Goal: Task Accomplishment & Management: Complete application form

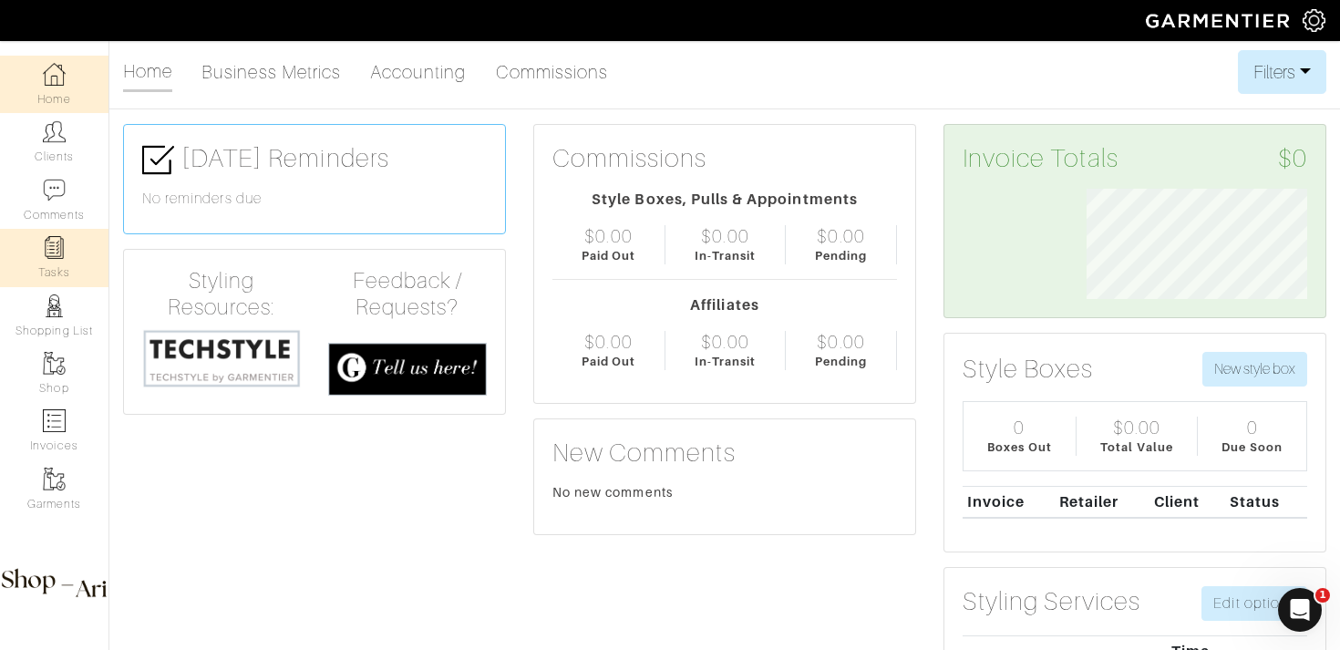
click at [77, 273] on link "Tasks" at bounding box center [54, 257] width 108 height 57
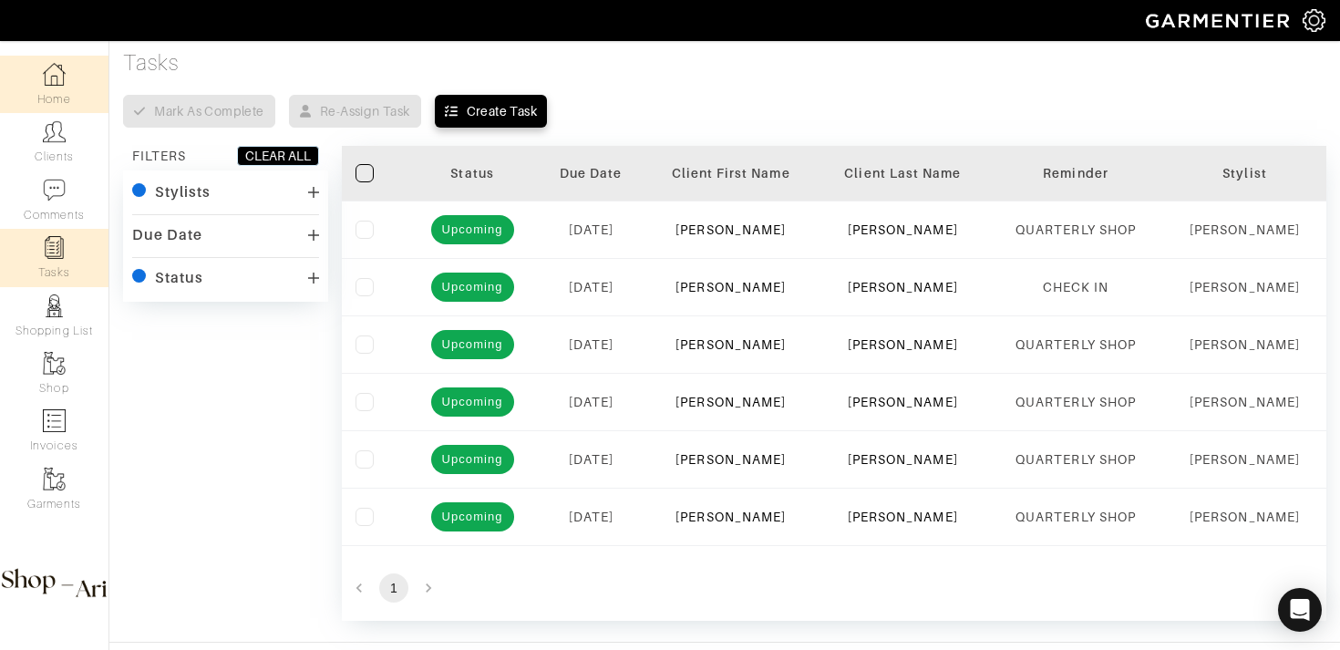
click at [26, 98] on link "Home" at bounding box center [54, 84] width 108 height 57
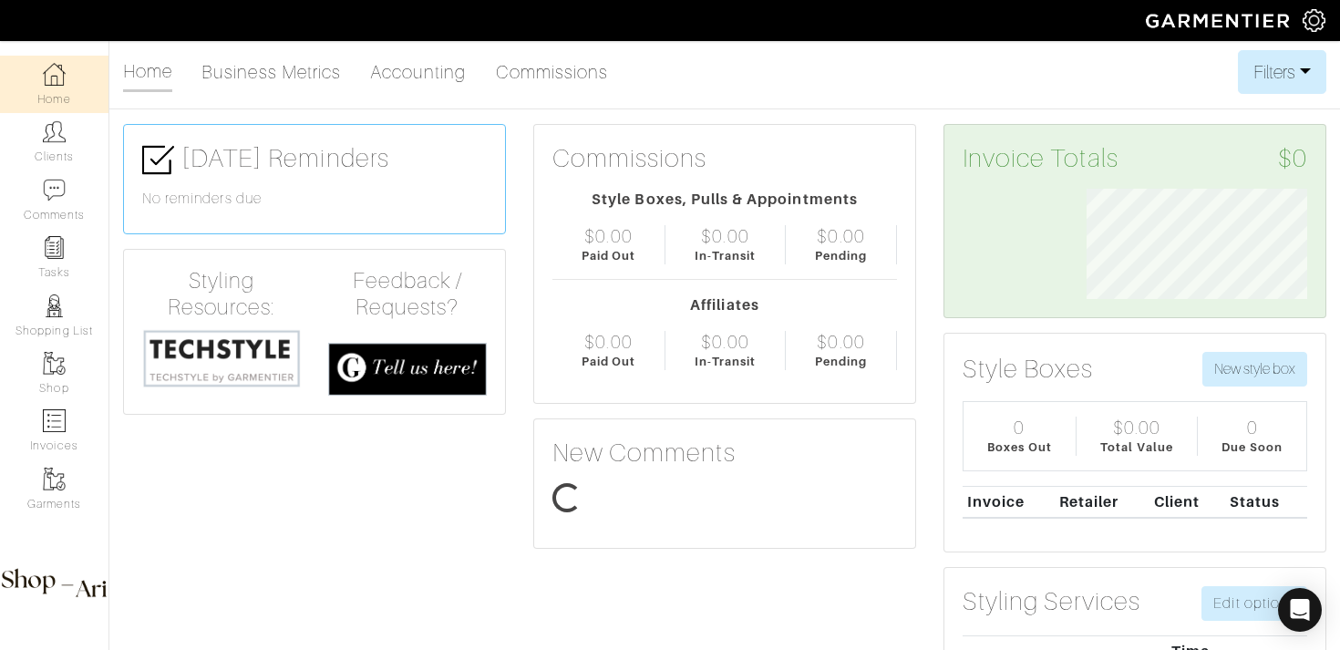
scroll to position [110, 248]
click at [67, 254] on link "Tasks" at bounding box center [54, 257] width 108 height 57
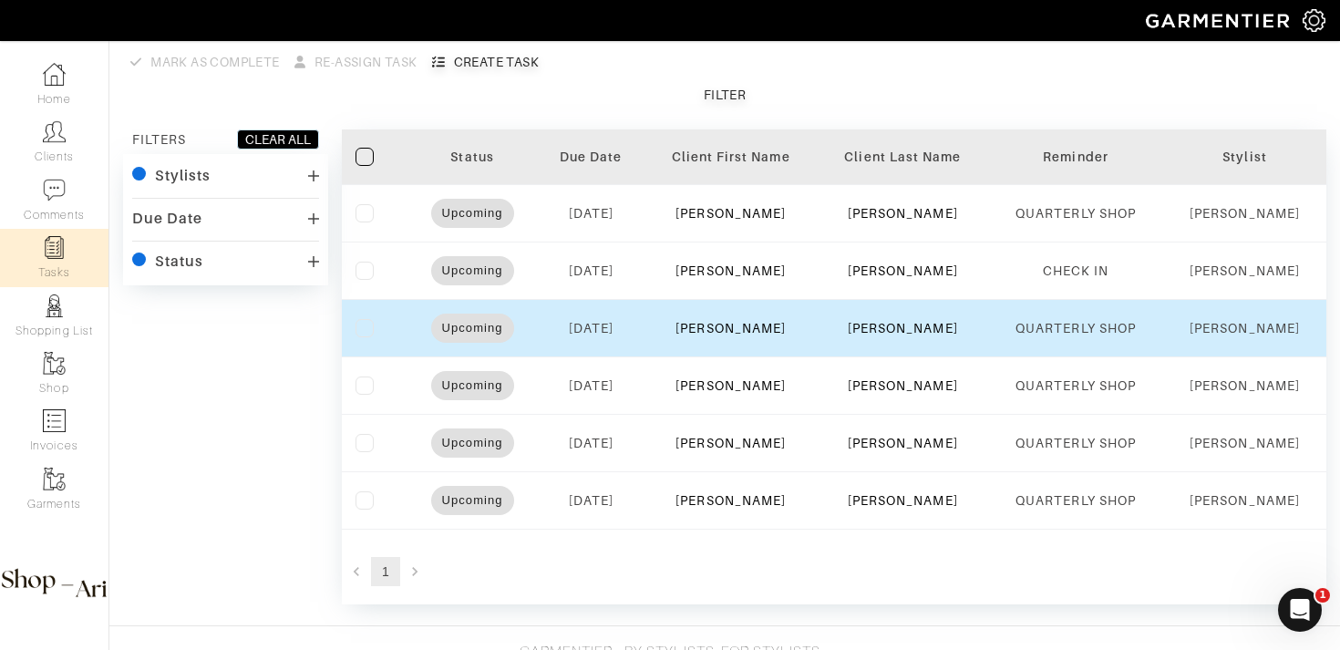
scroll to position [91, 0]
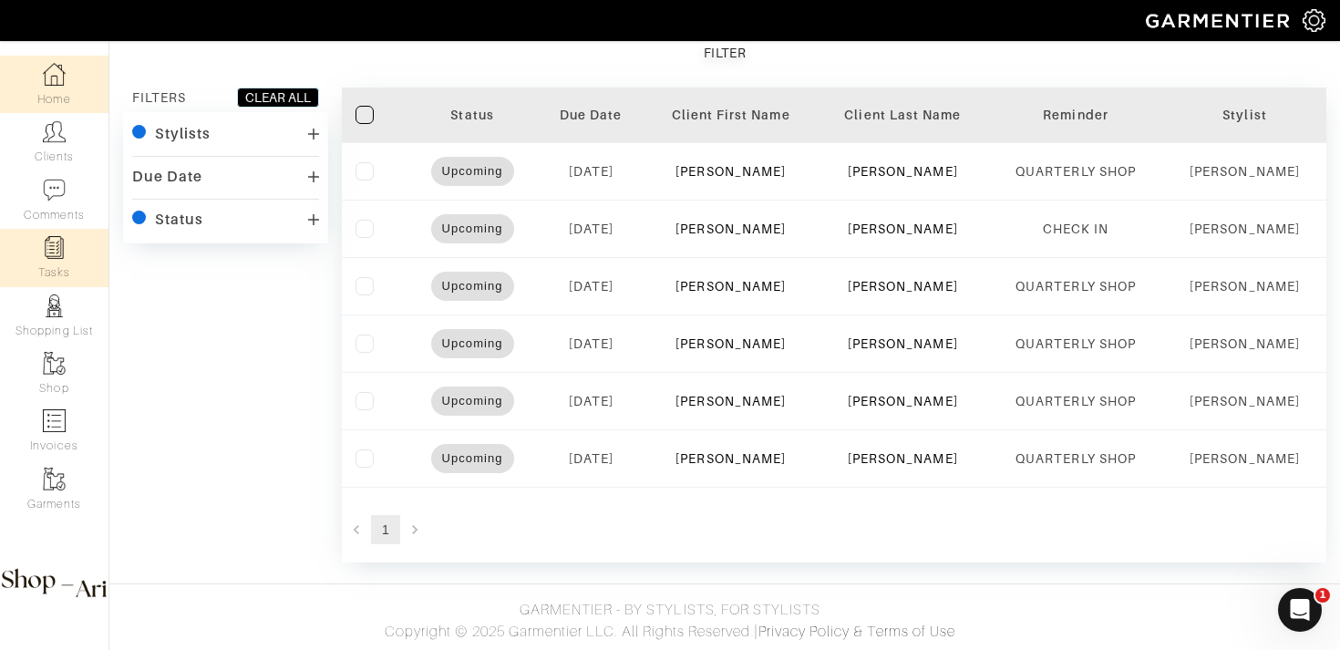
click at [62, 87] on link "Home" at bounding box center [54, 84] width 108 height 57
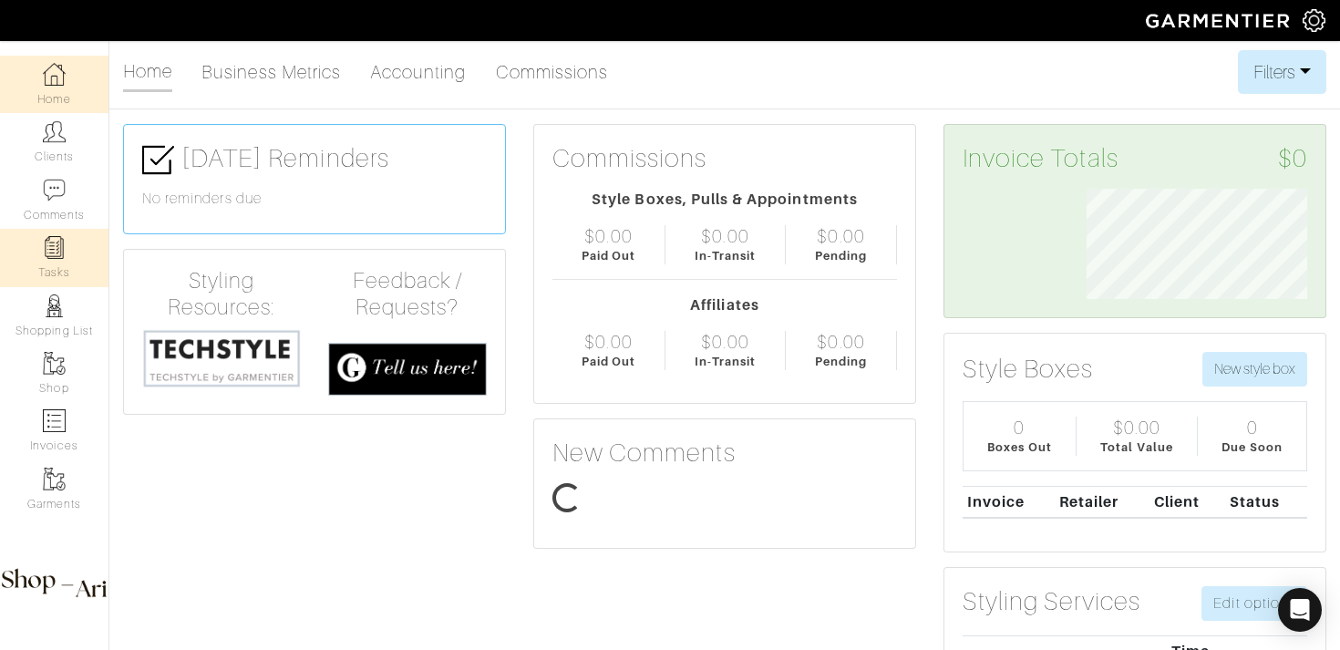
scroll to position [110, 248]
click at [81, 262] on link "Tasks" at bounding box center [54, 257] width 108 height 57
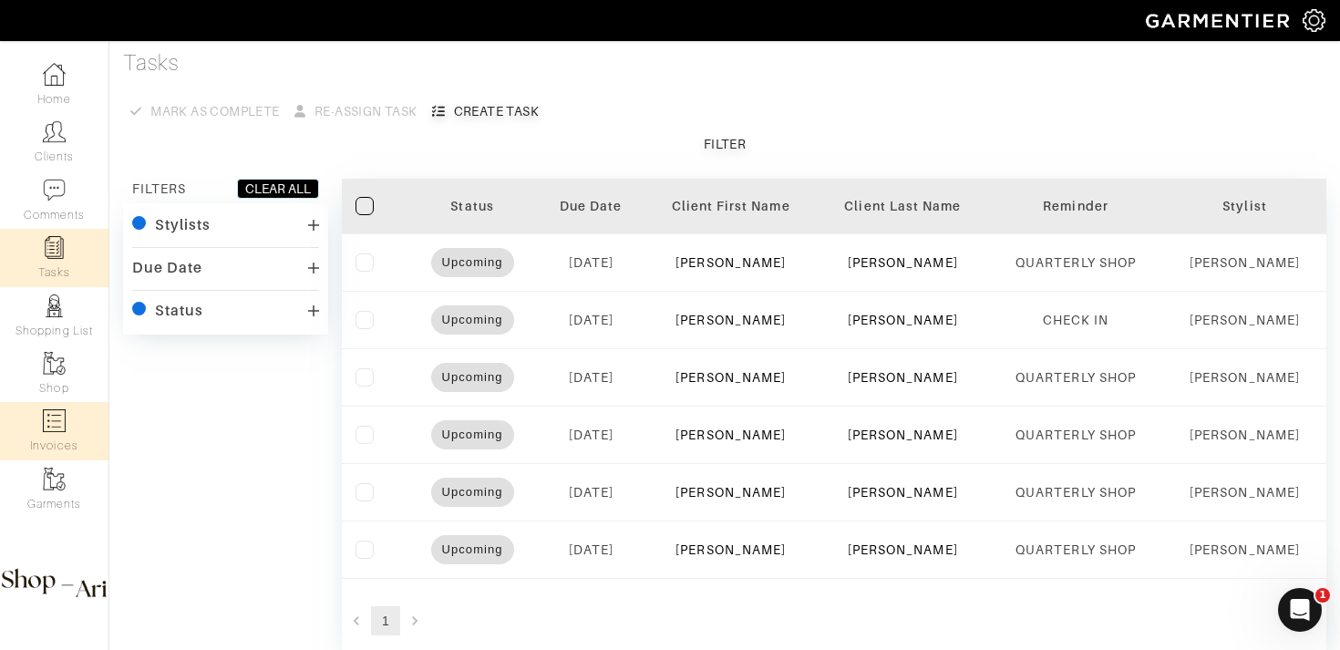
click at [66, 432] on link "Invoices" at bounding box center [54, 430] width 108 height 57
select select
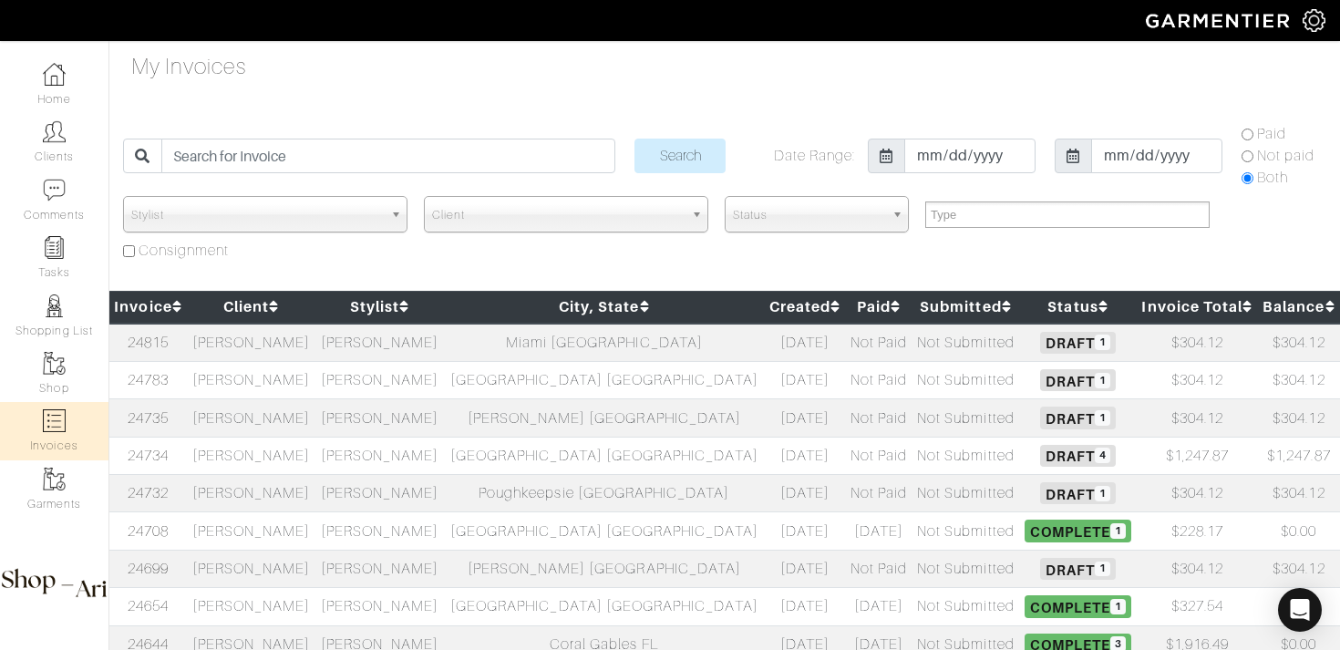
scroll to position [753, 0]
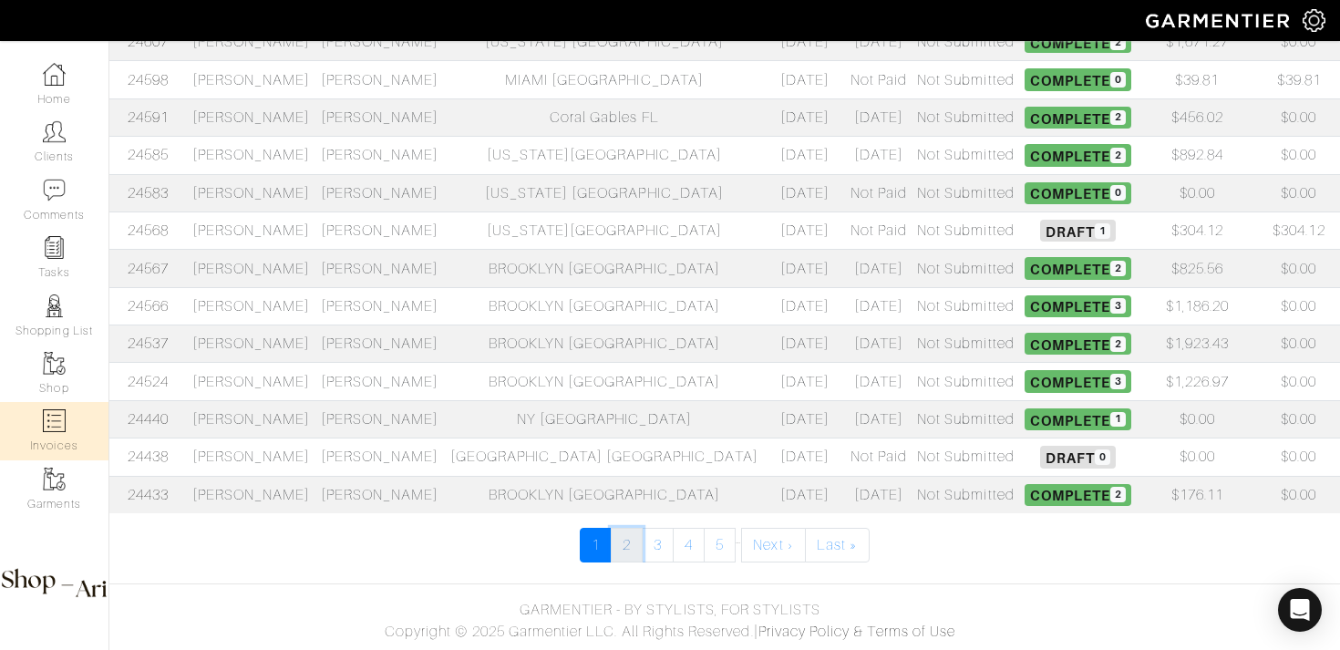
click at [624, 545] on link "2" at bounding box center [627, 545] width 32 height 35
select select
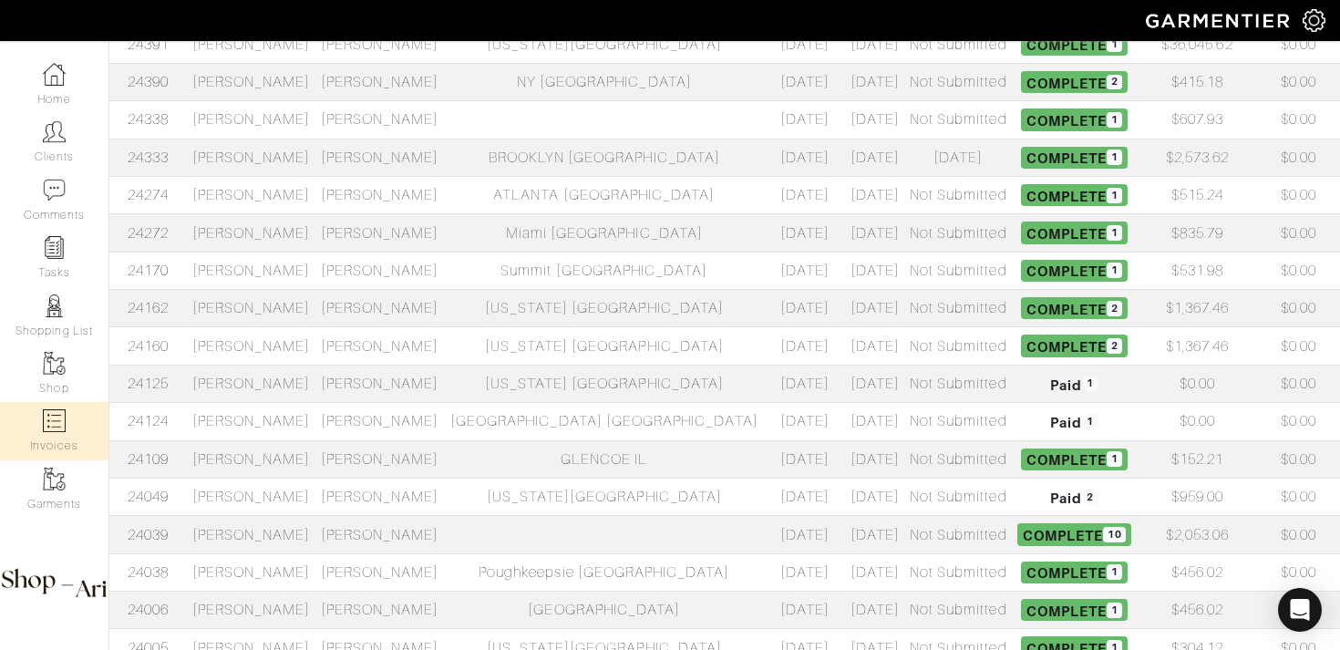
scroll to position [753, 0]
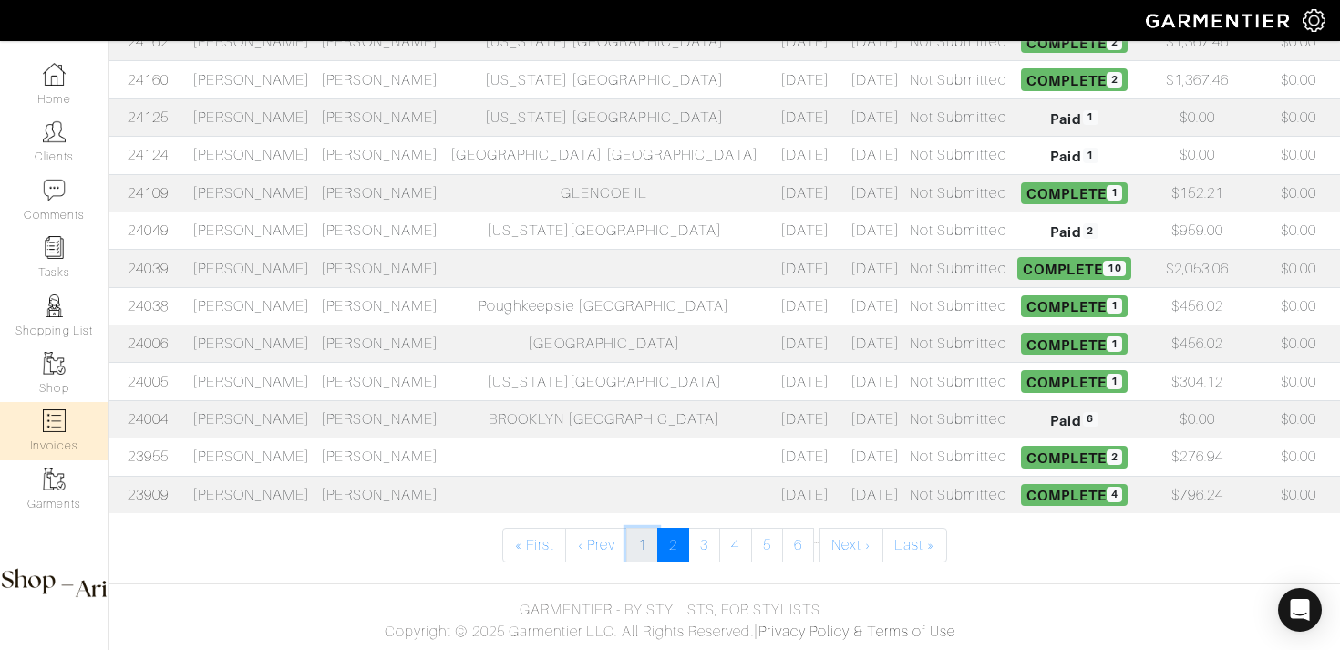
click at [637, 551] on link "1" at bounding box center [642, 545] width 32 height 35
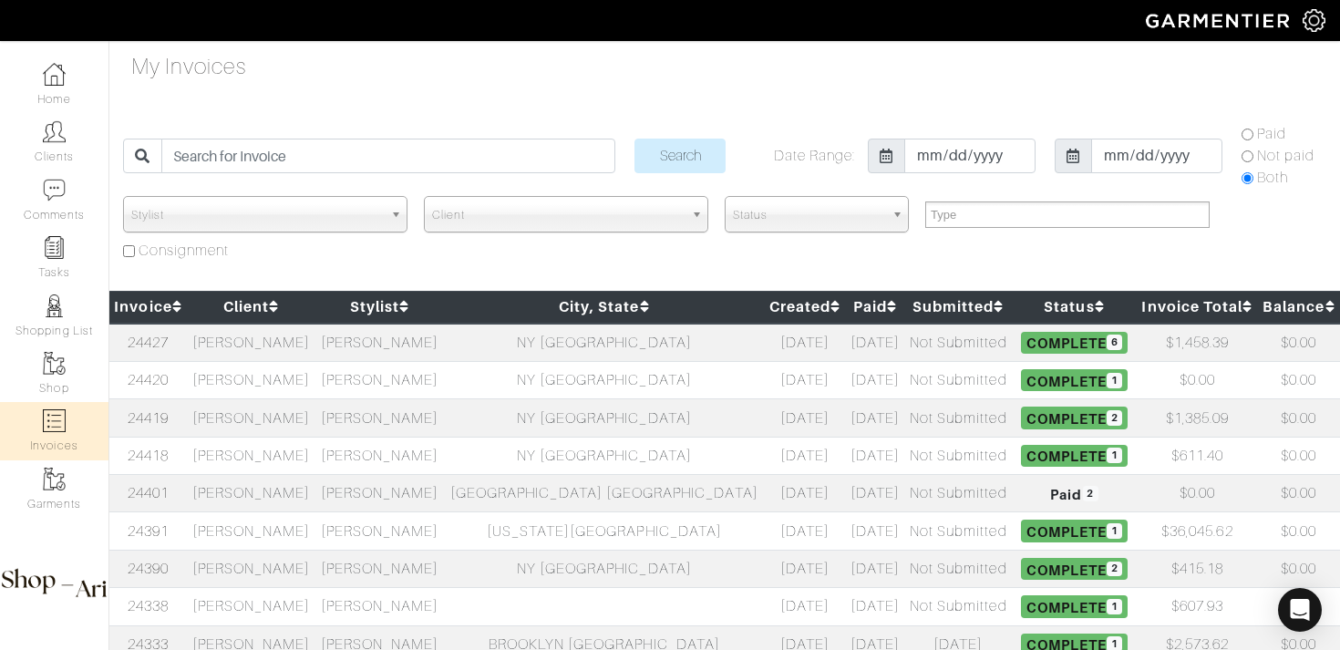
select select
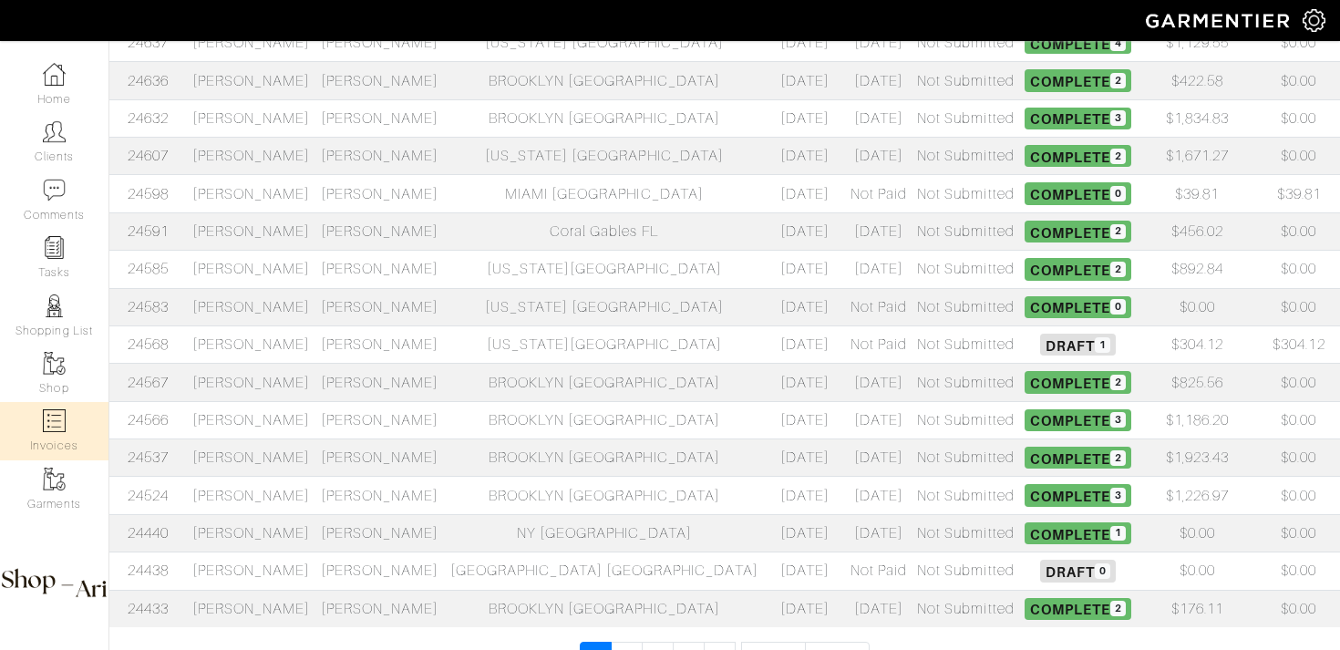
scroll to position [753, 0]
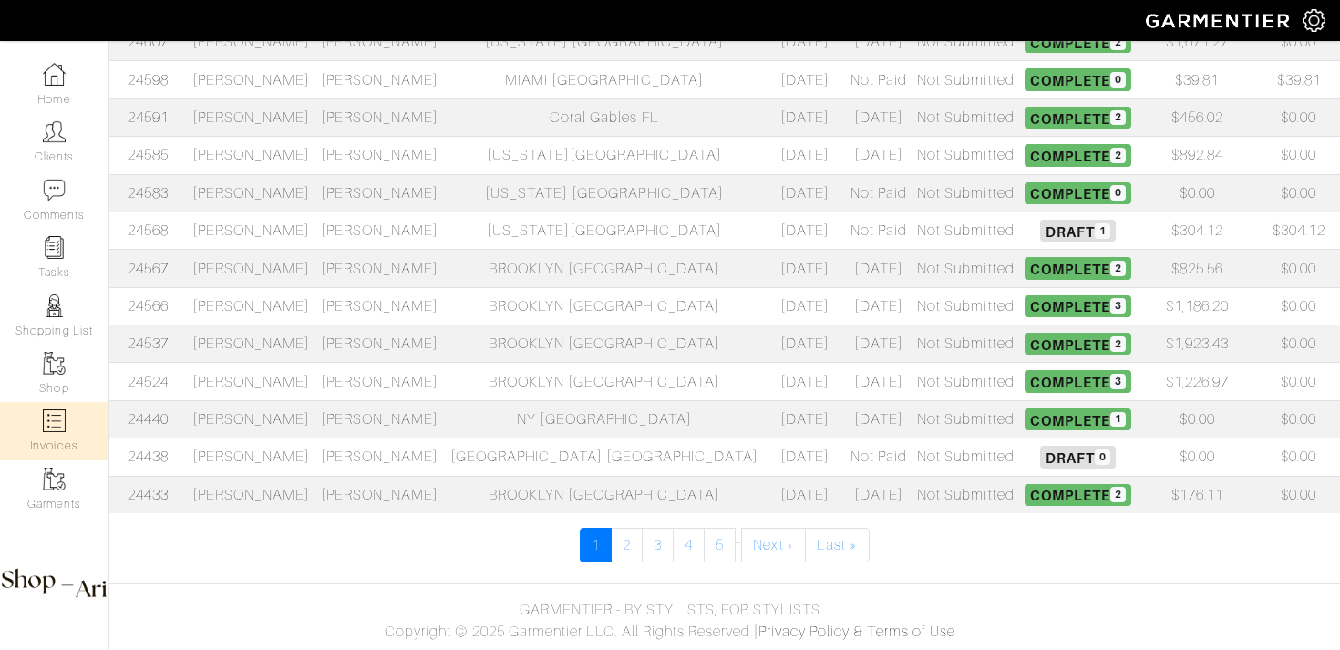
select select
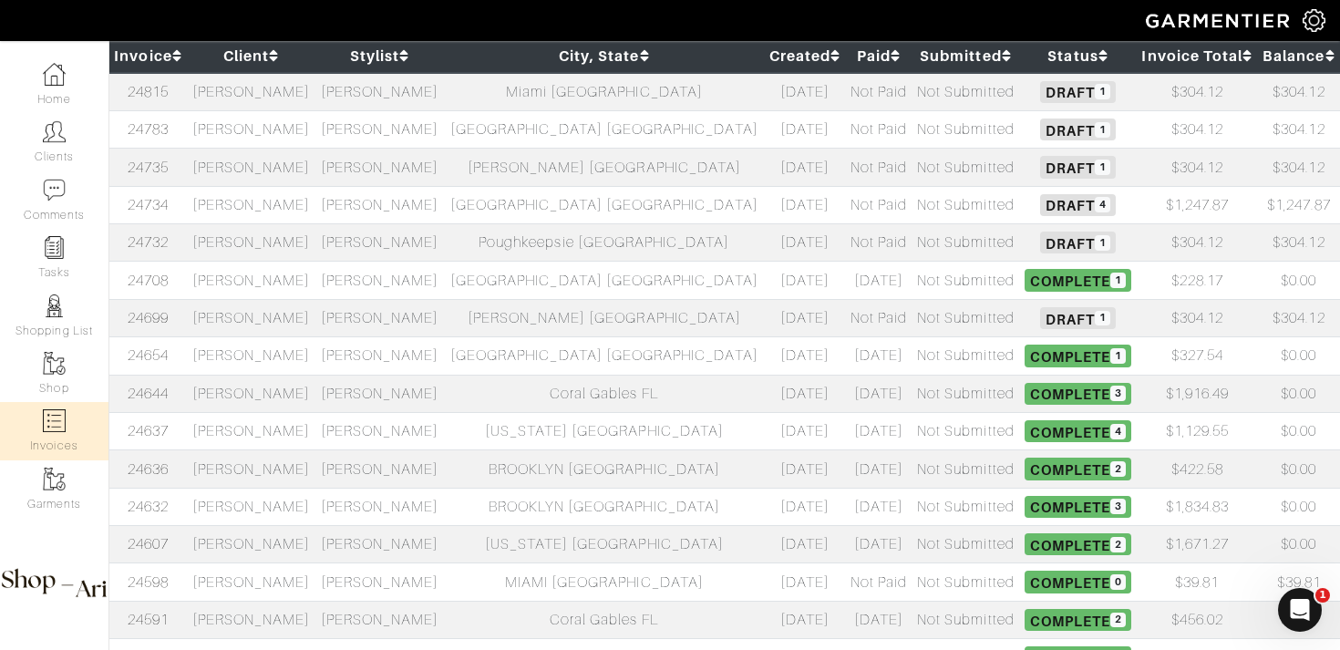
scroll to position [249, 0]
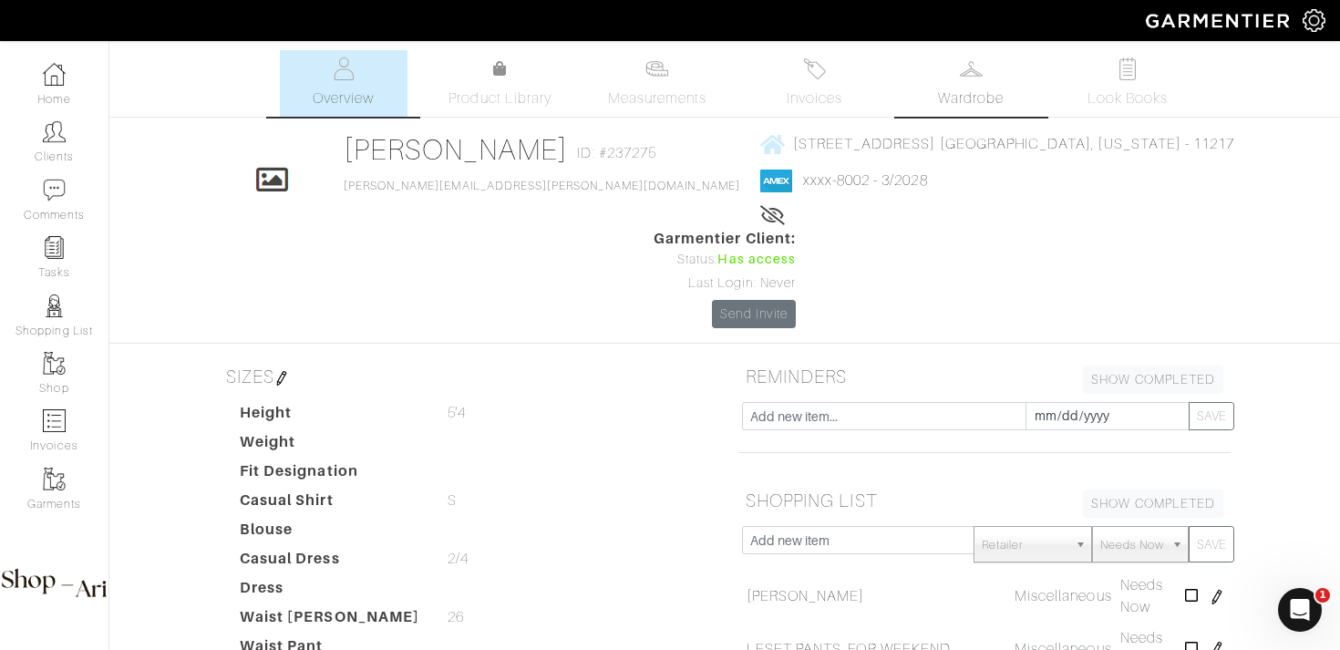
click at [943, 77] on link "Wardrobe" at bounding box center [971, 83] width 128 height 67
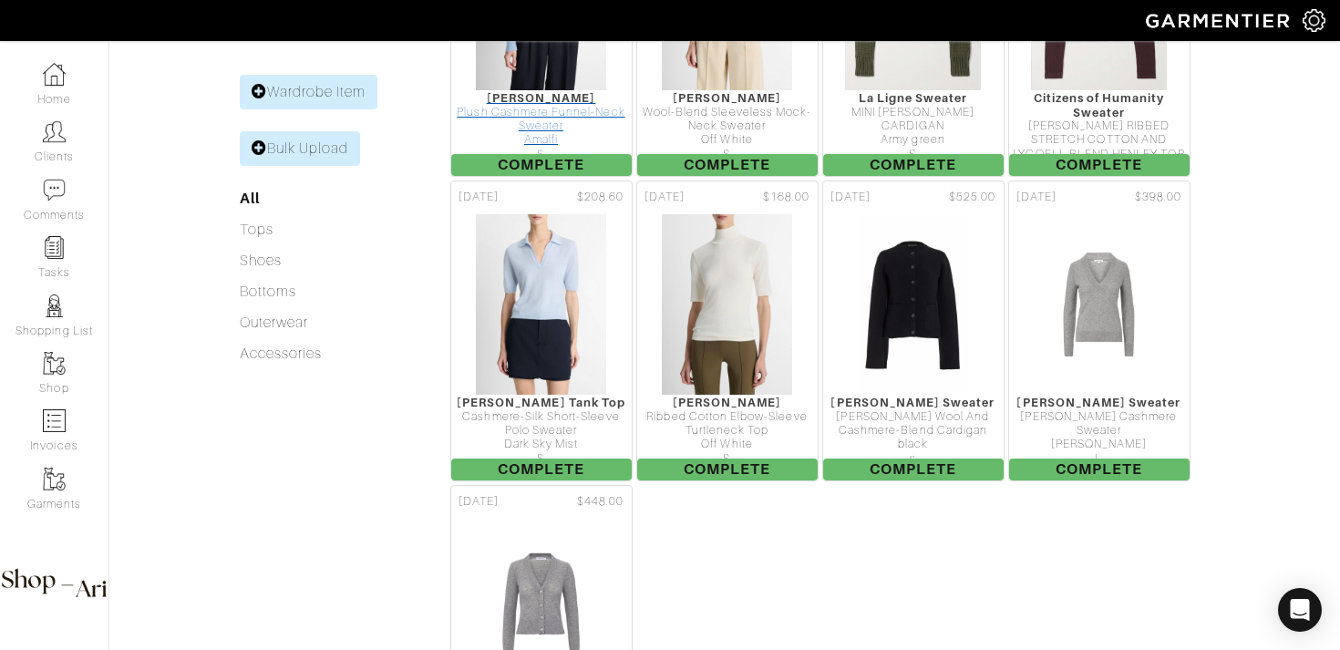
scroll to position [642, 0]
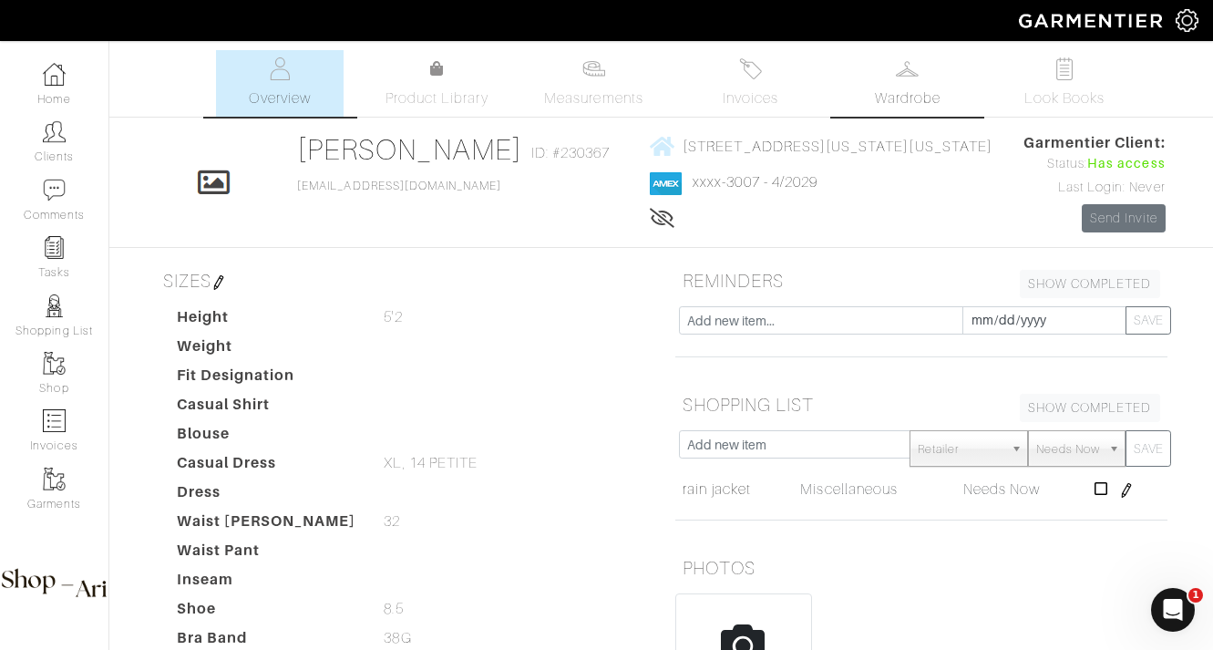
click at [936, 56] on link "Wardrobe" at bounding box center [908, 83] width 128 height 67
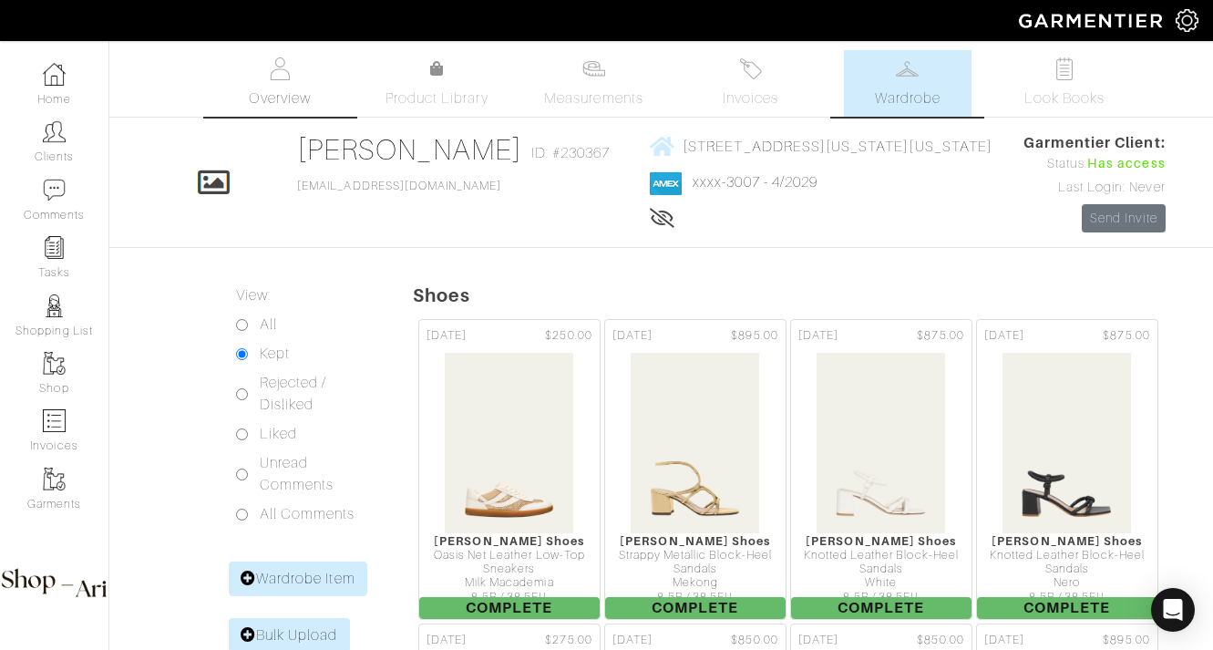
click at [292, 90] on span "Overview" at bounding box center [279, 98] width 61 height 22
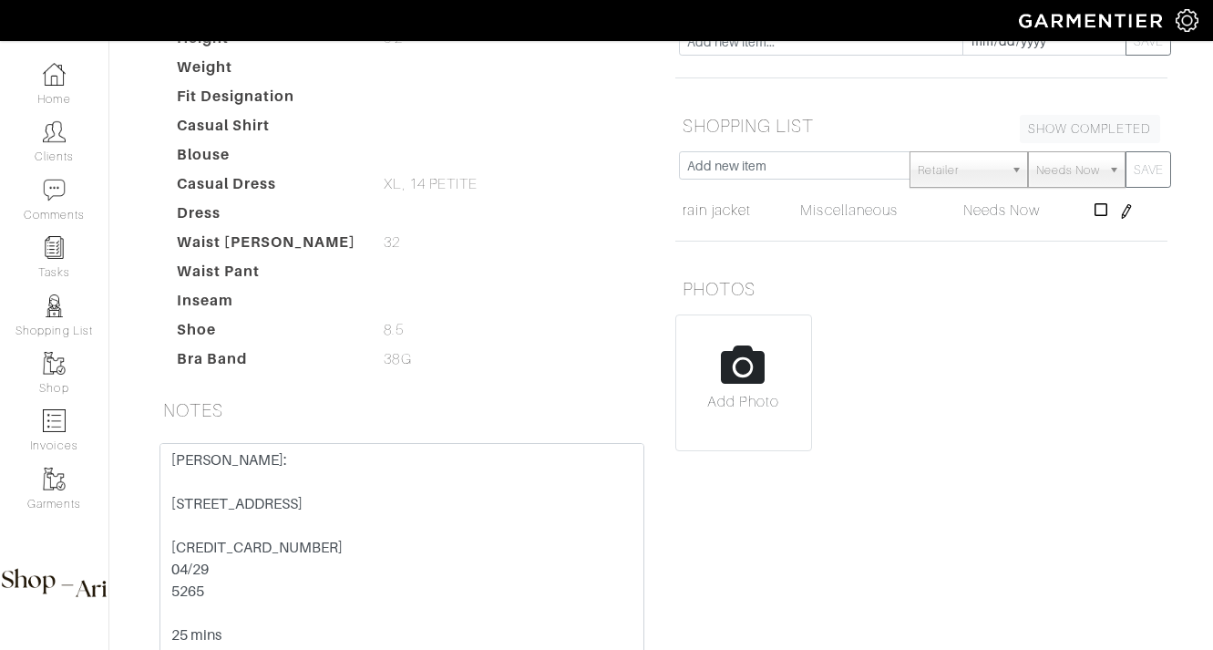
scroll to position [282, 0]
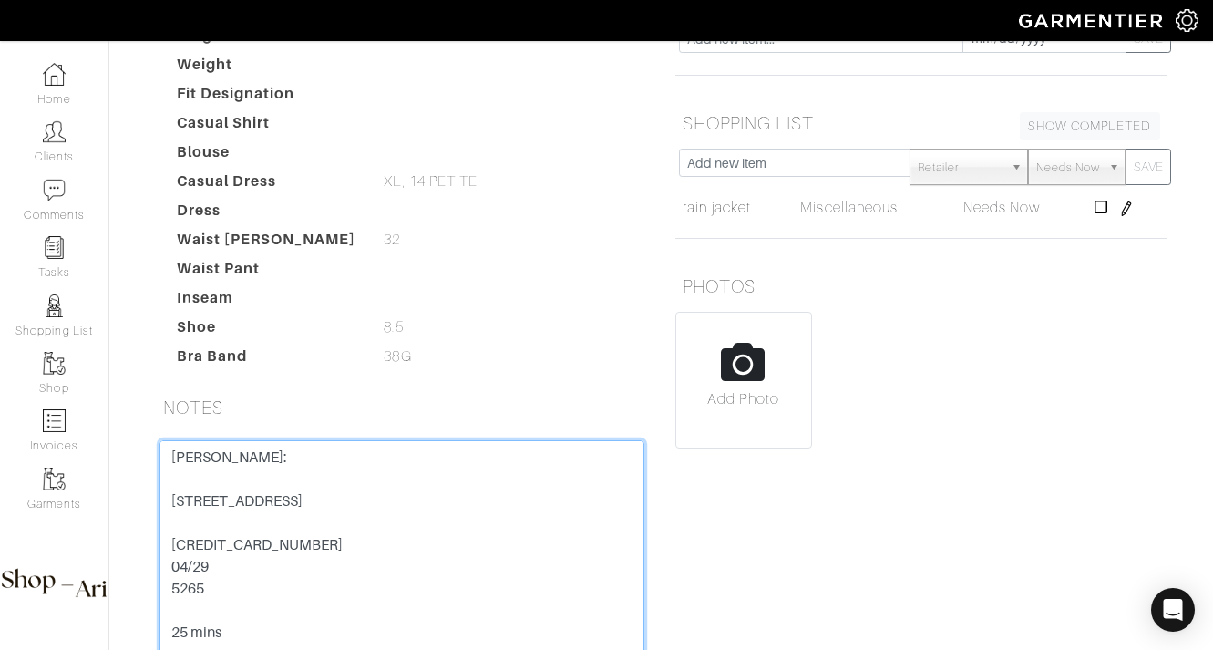
drag, startPoint x: 324, startPoint y: 590, endPoint x: 156, endPoint y: 590, distance: 167.7
click at [156, 590] on div "Janet Krauthamer: 450 EAST 83RD ST APT 17D NY, NY 10028 3712 430384 23007 04/29…" at bounding box center [402, 577] width 512 height 274
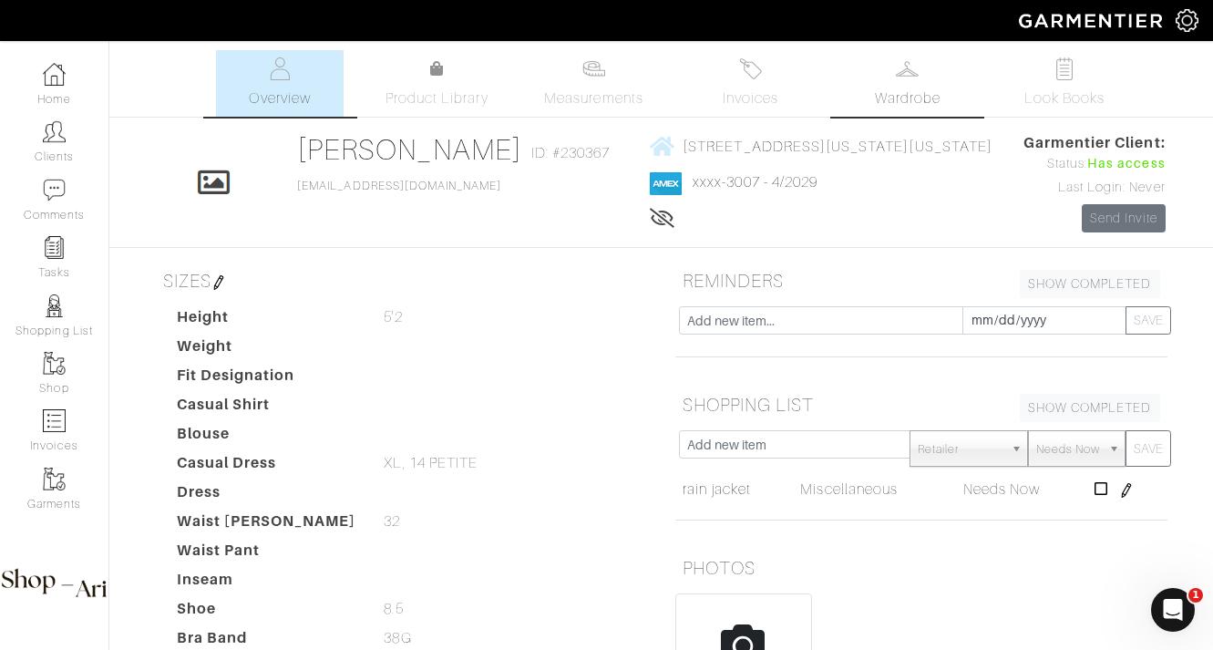
click at [931, 95] on span "Wardrobe" at bounding box center [908, 98] width 66 height 22
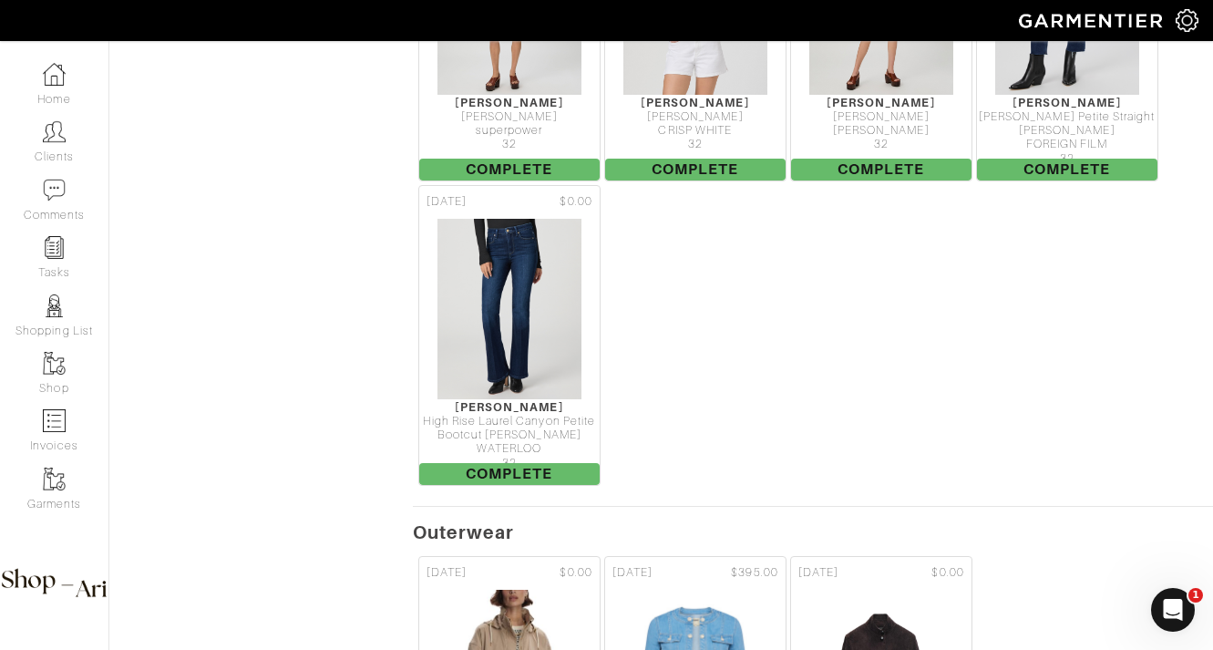
scroll to position [5871, 0]
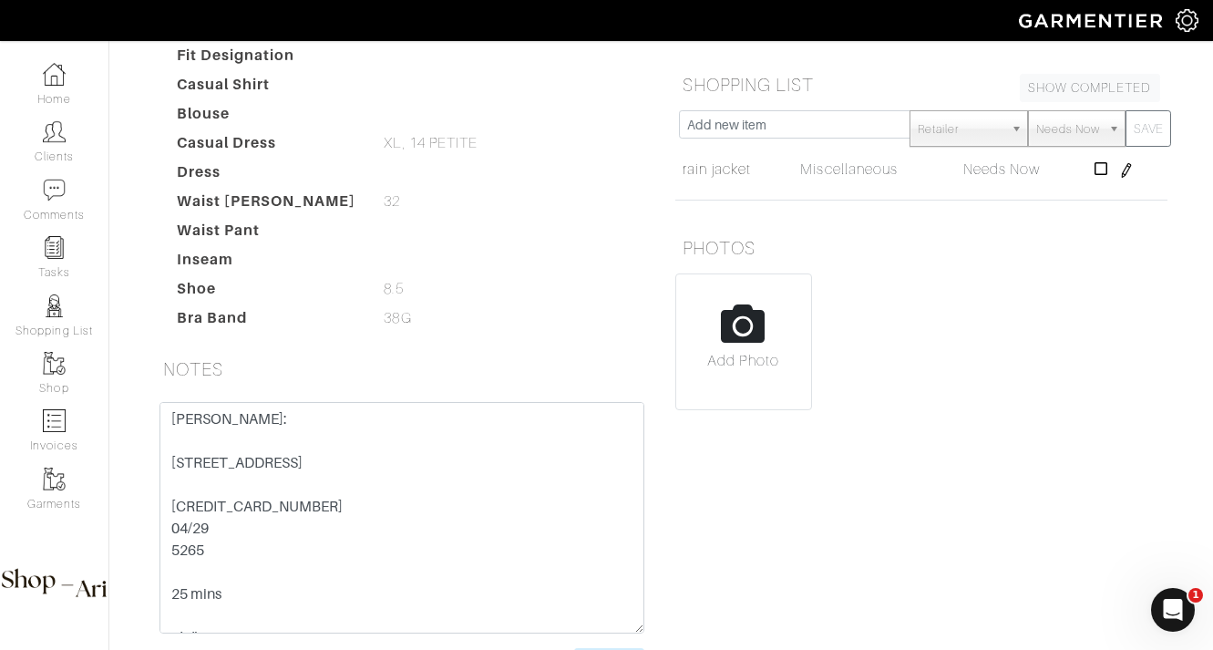
scroll to position [359, 0]
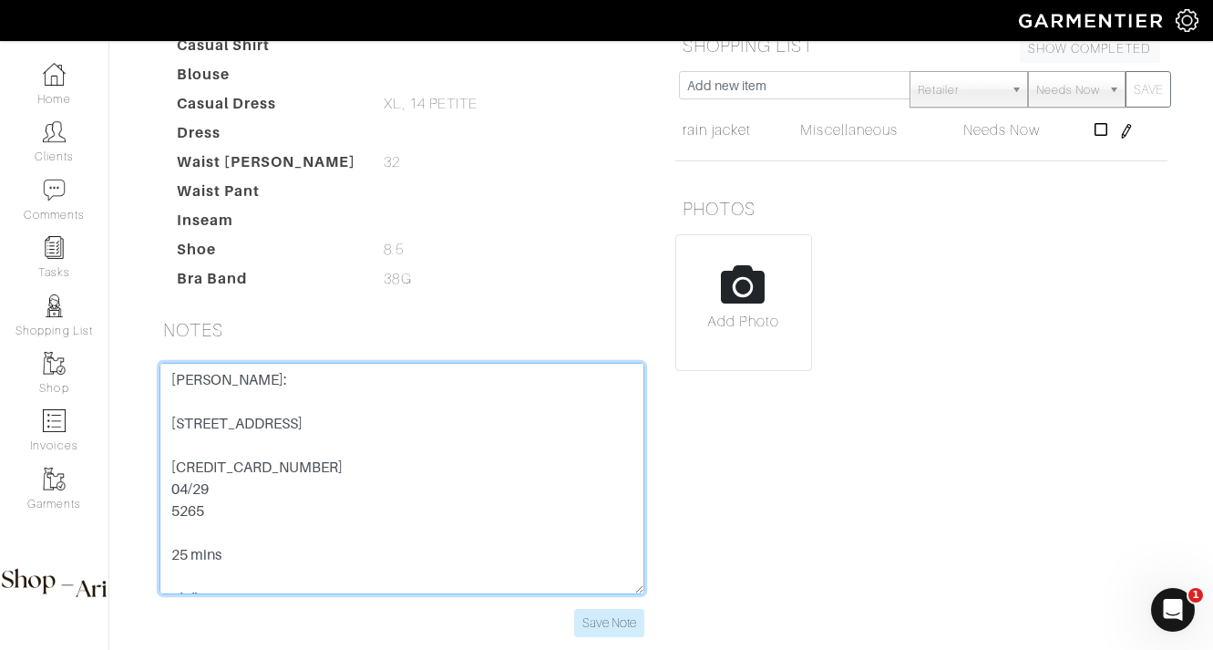
drag, startPoint x: 322, startPoint y: 514, endPoint x: 108, endPoint y: 514, distance: 213.3
click at [108, 514] on div "Company Settings Manage Subscription My Profile Stylists Sign Out Home Clients …" at bounding box center [606, 150] width 1213 height 1018
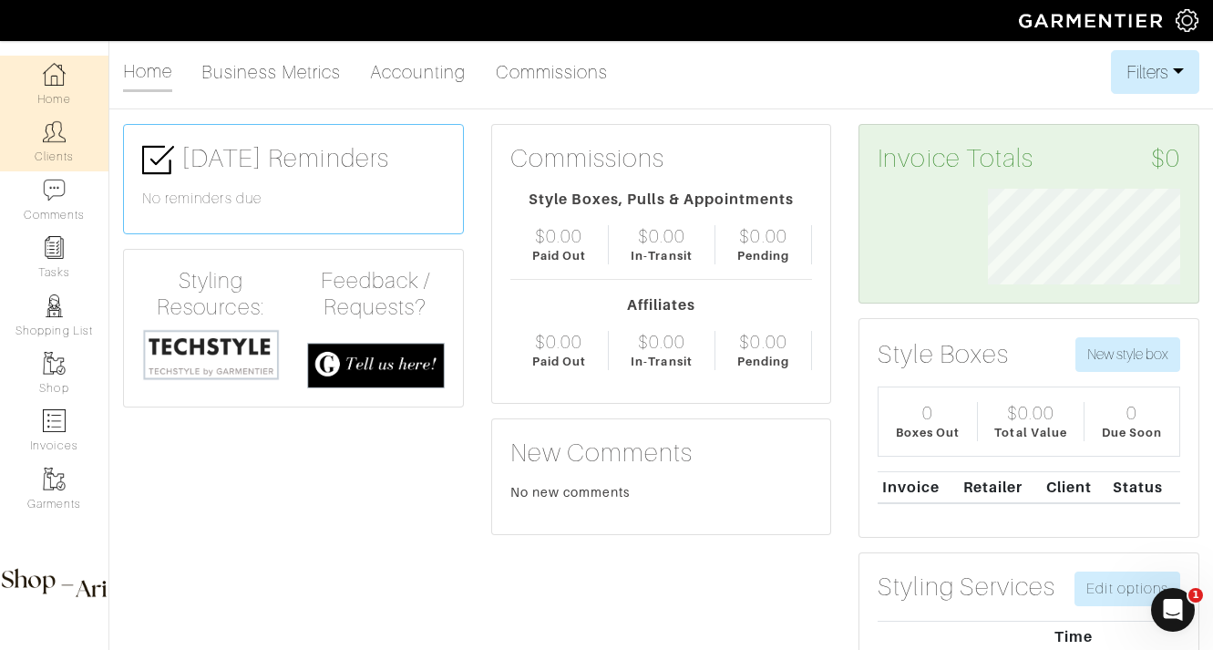
click at [59, 160] on link "Clients" at bounding box center [54, 141] width 108 height 57
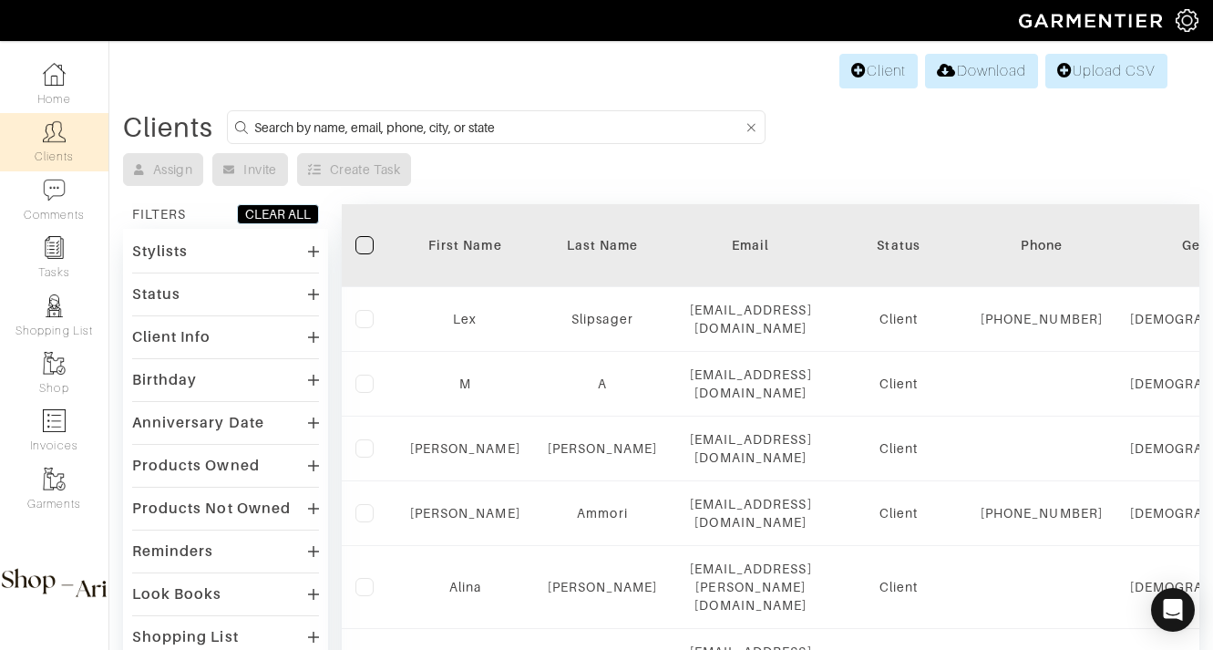
click at [356, 120] on input at bounding box center [498, 127] width 489 height 23
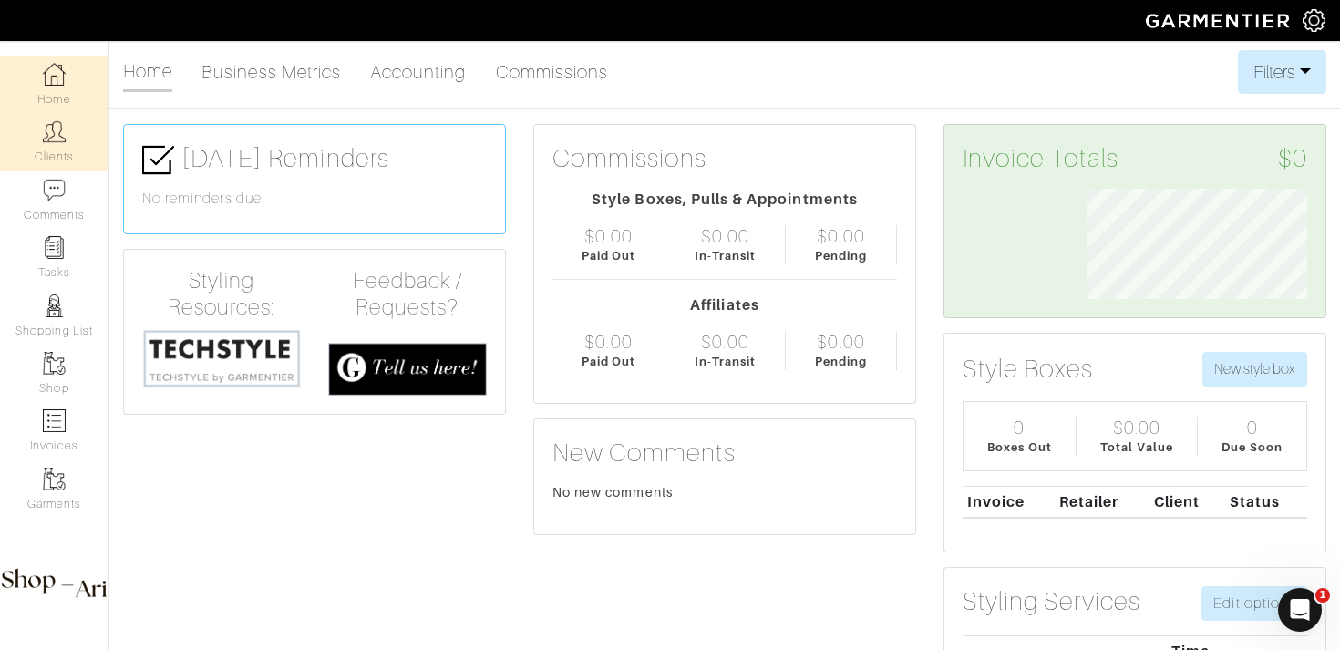
click at [47, 140] on img at bounding box center [54, 131] width 23 height 23
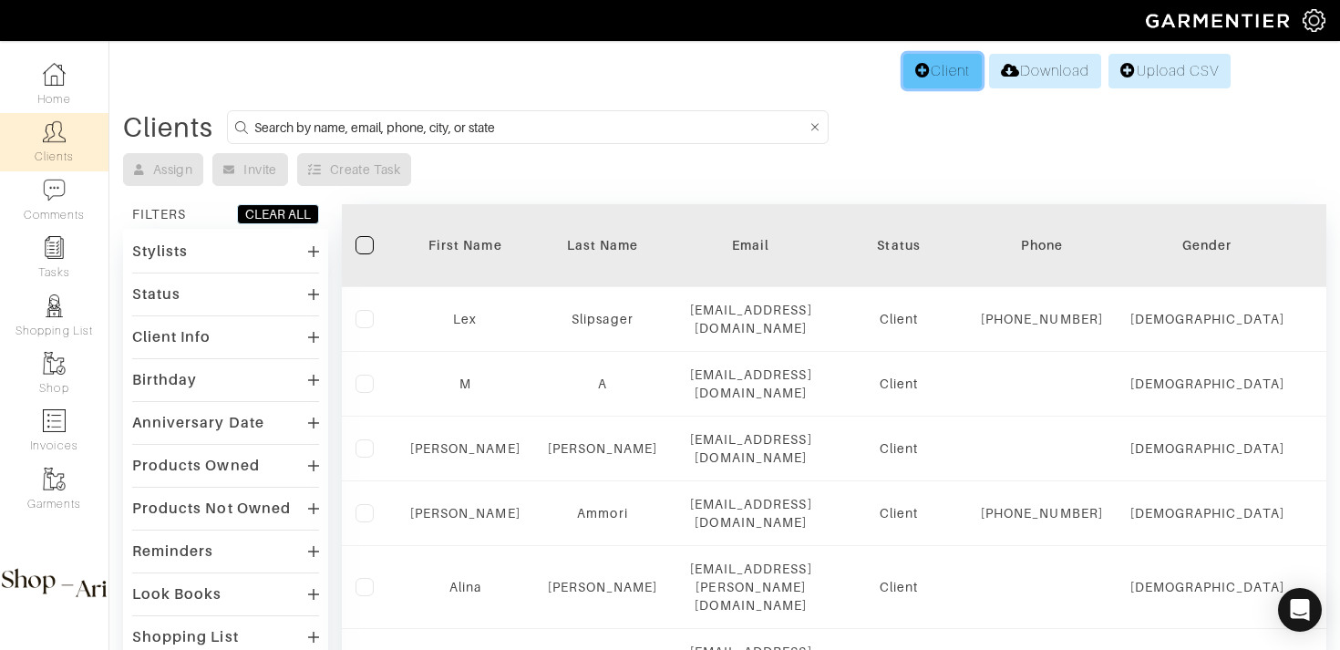
click at [939, 74] on link "Client" at bounding box center [942, 71] width 78 height 35
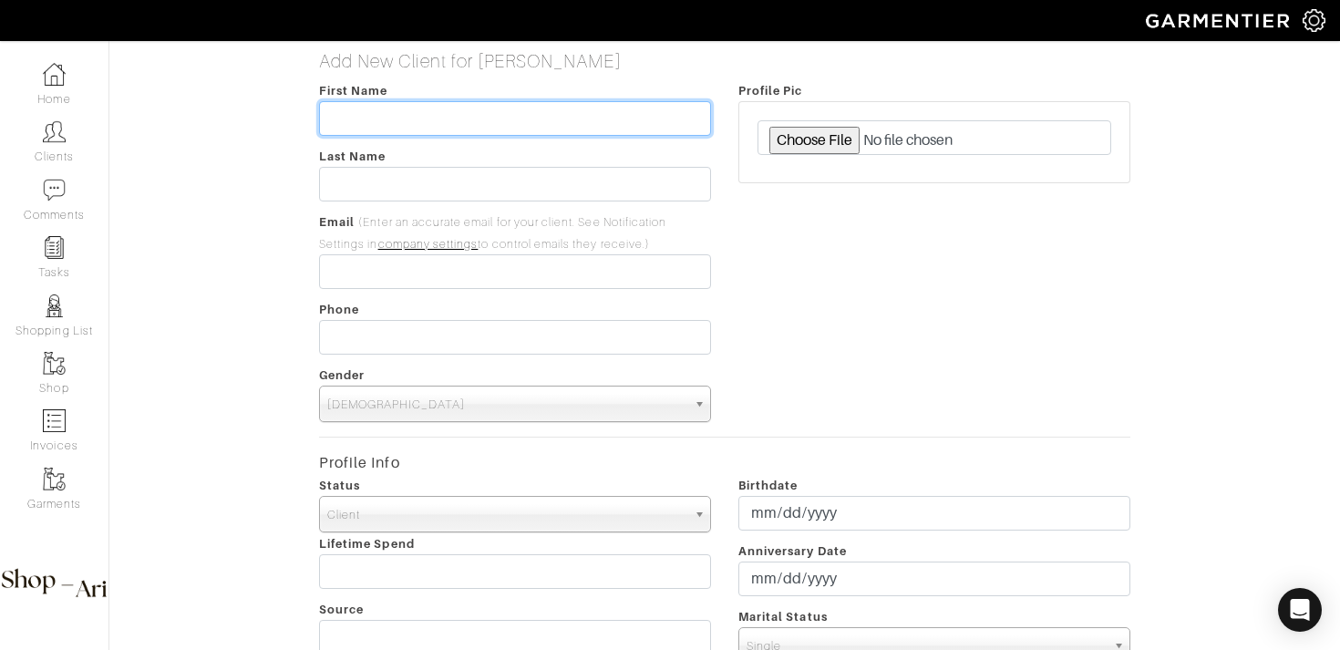
click at [519, 101] on input "text" at bounding box center [515, 118] width 392 height 35
type input "Courtney"
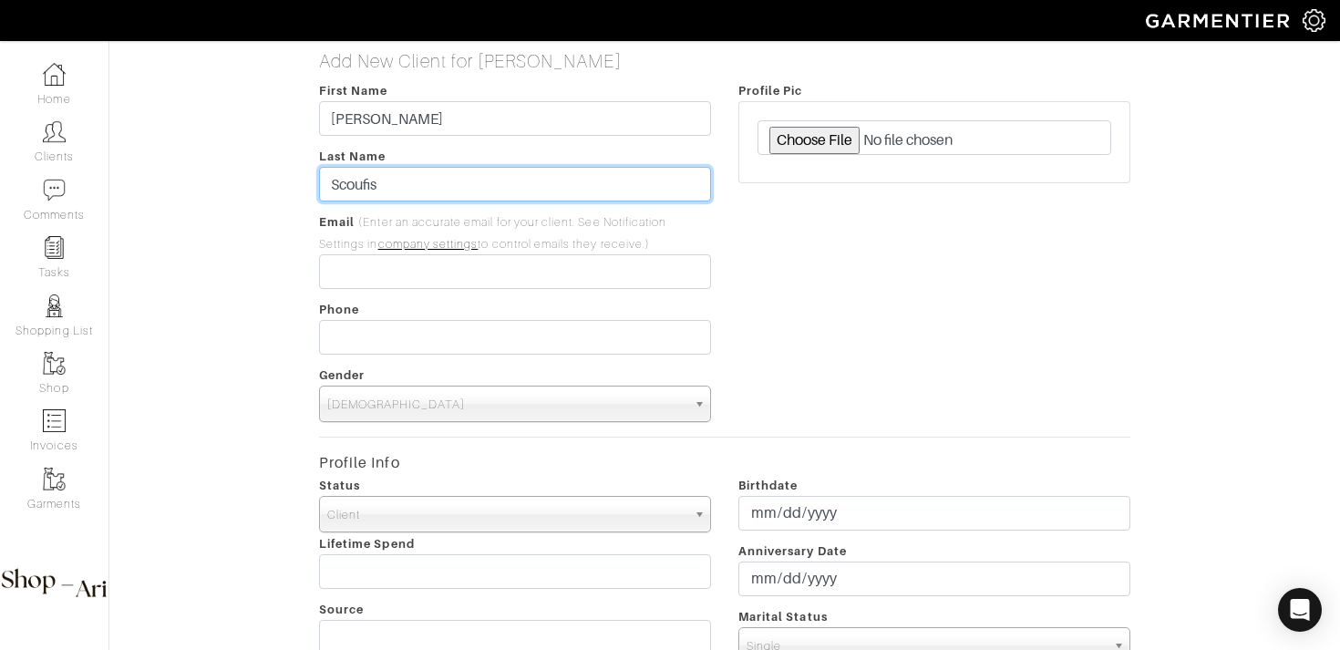
type input "Scoufis"
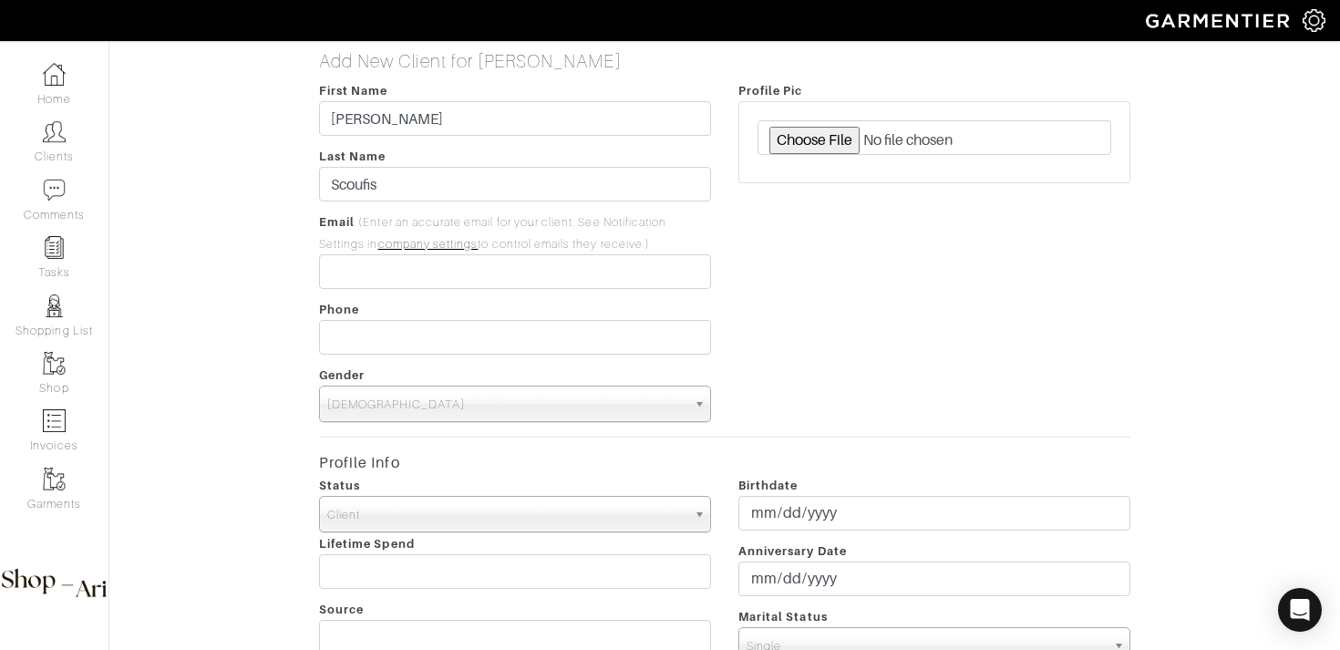
click at [563, 411] on span "Male" at bounding box center [506, 404] width 359 height 36
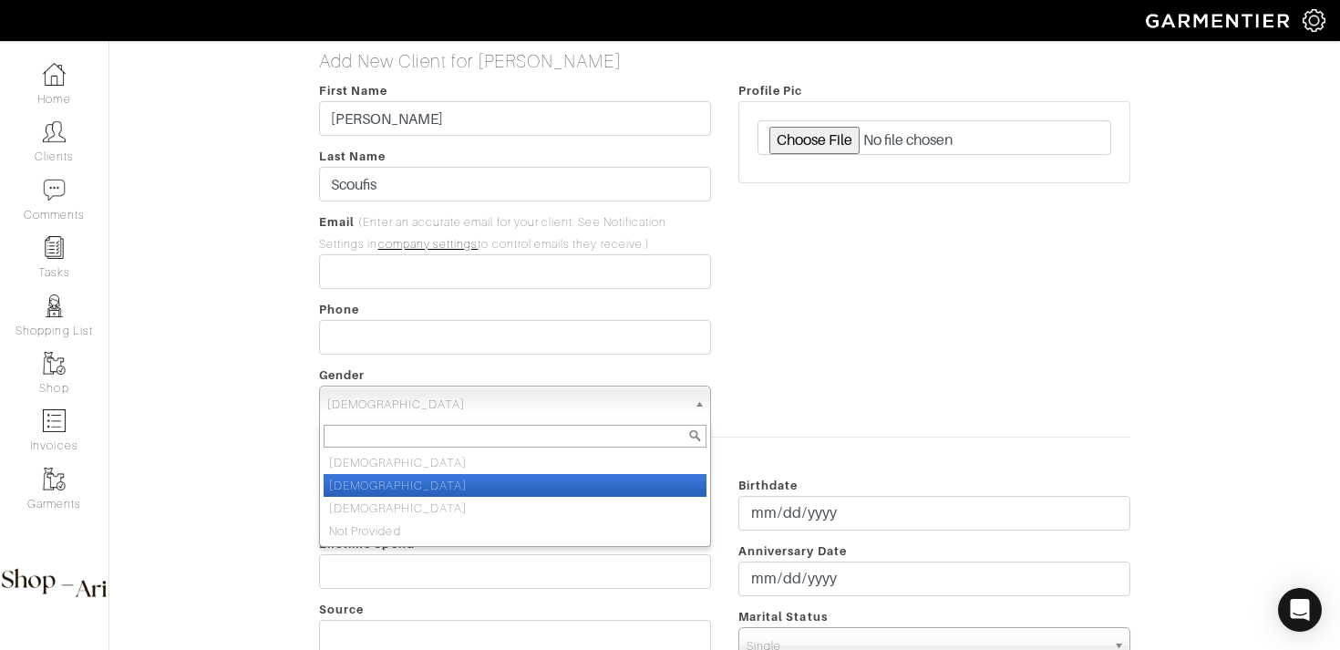
click at [500, 474] on li "Female" at bounding box center [515, 485] width 383 height 23
select select "Female"
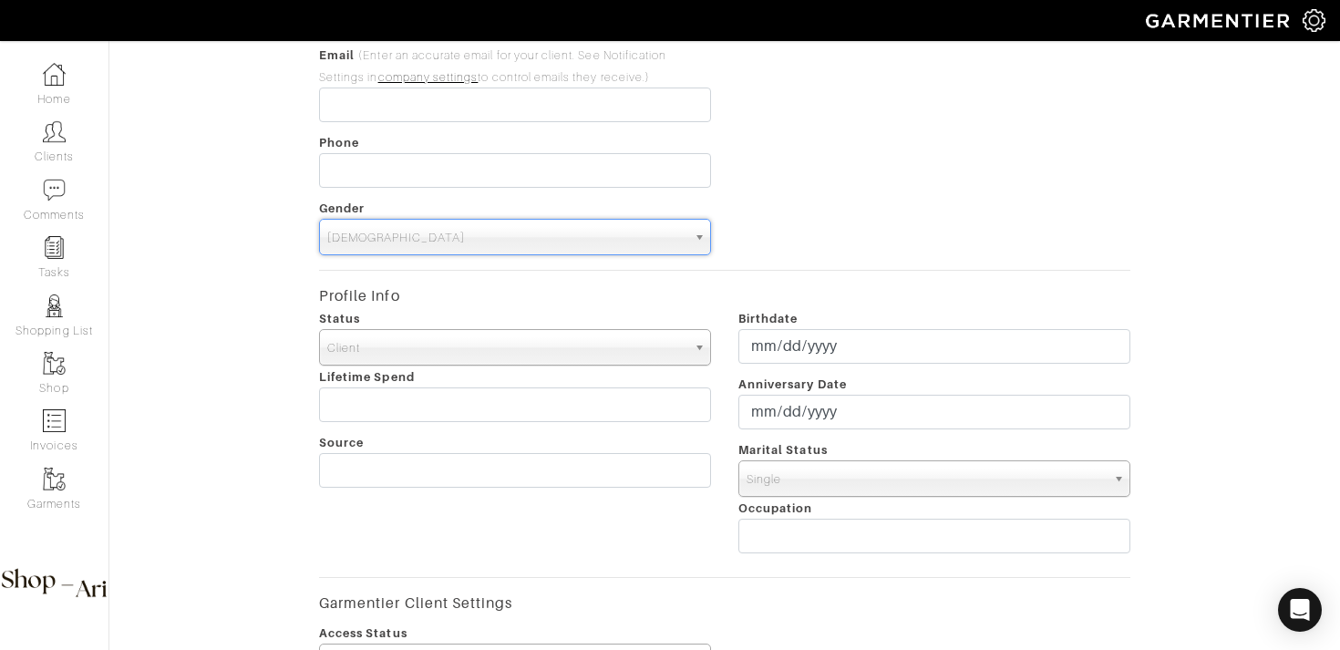
scroll to position [162, 0]
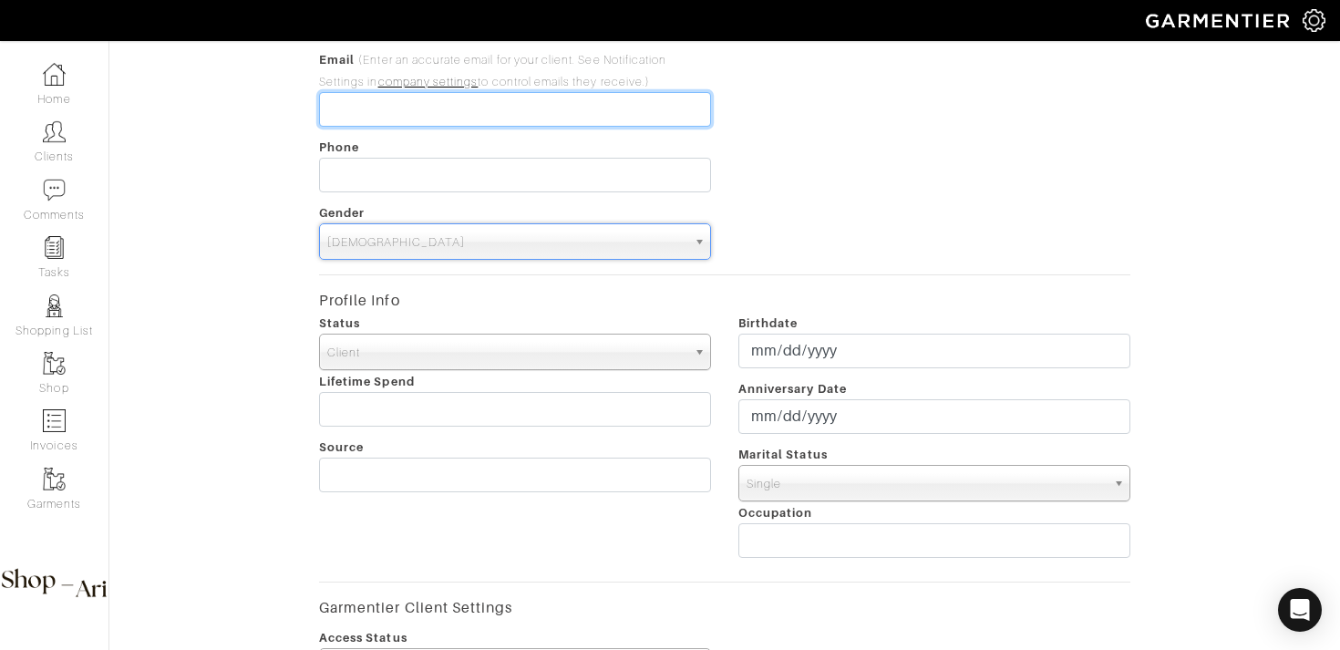
click at [418, 121] on input "email" at bounding box center [515, 109] width 392 height 35
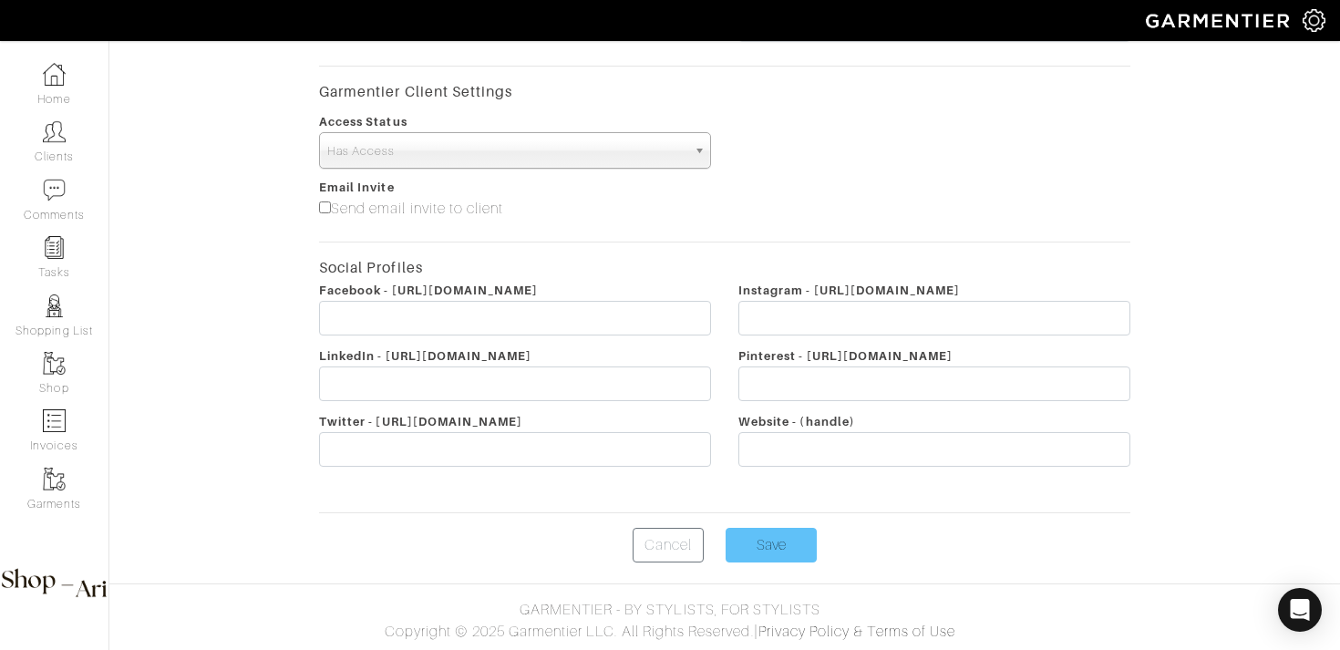
type input "cs@cs.com"
click at [751, 559] on input "Save" at bounding box center [770, 545] width 91 height 35
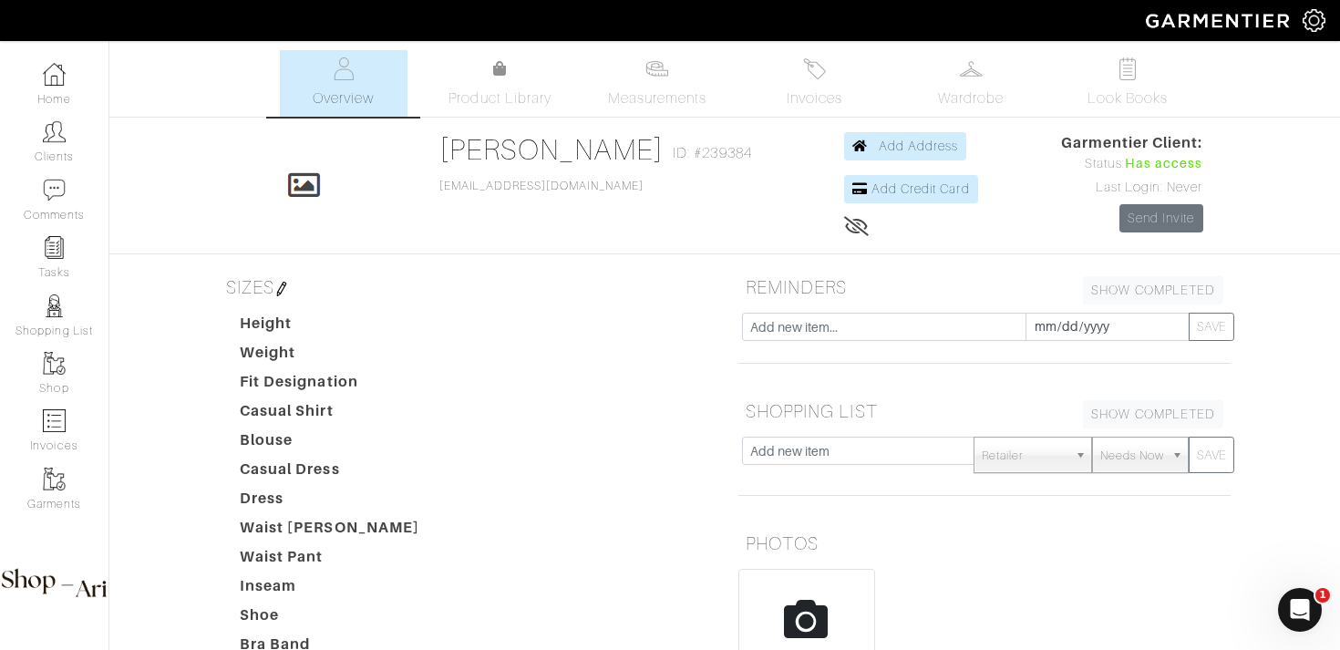
click at [288, 284] on img at bounding box center [281, 289] width 15 height 15
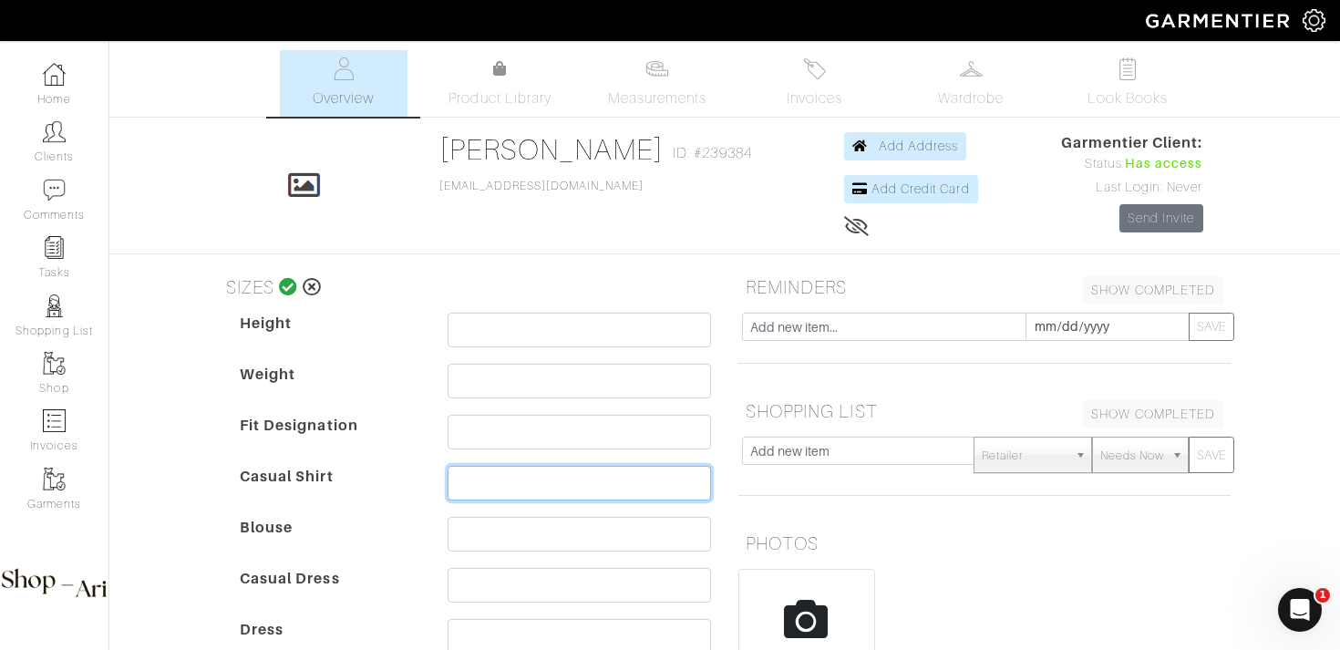
click at [482, 473] on input "text" at bounding box center [578, 483] width 263 height 35
type input "S (M sweaters)"
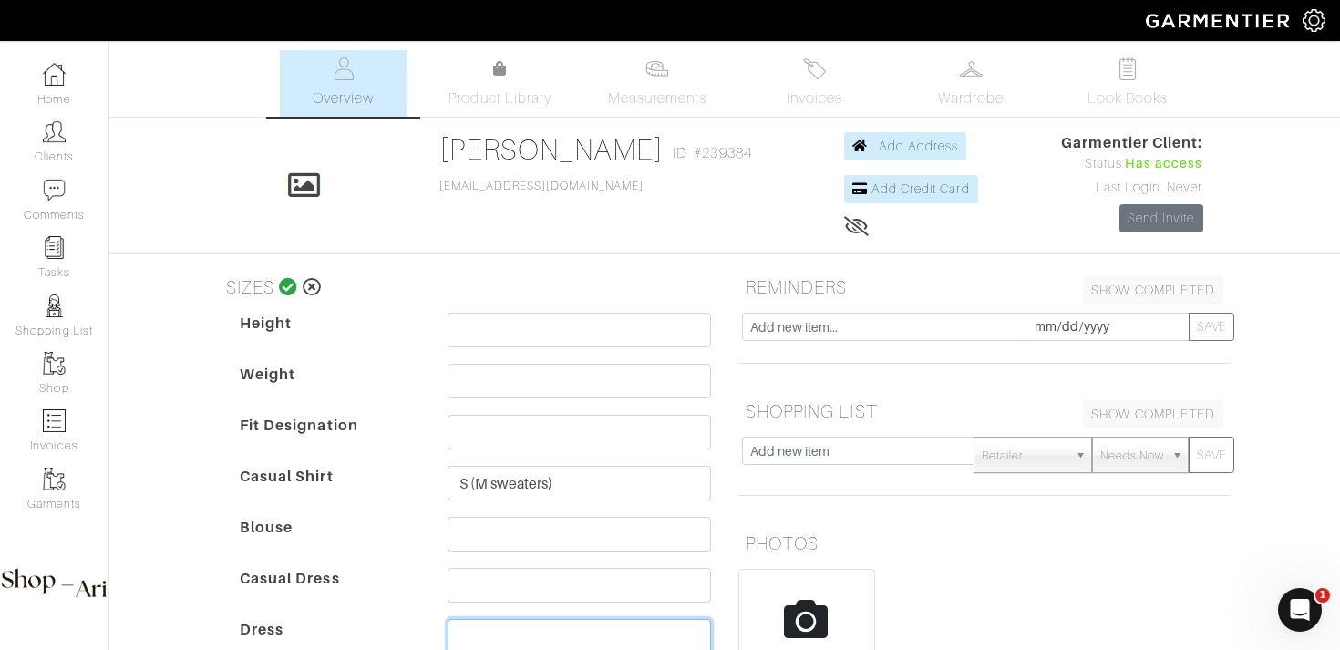
click at [471, 630] on input "text" at bounding box center [578, 636] width 263 height 35
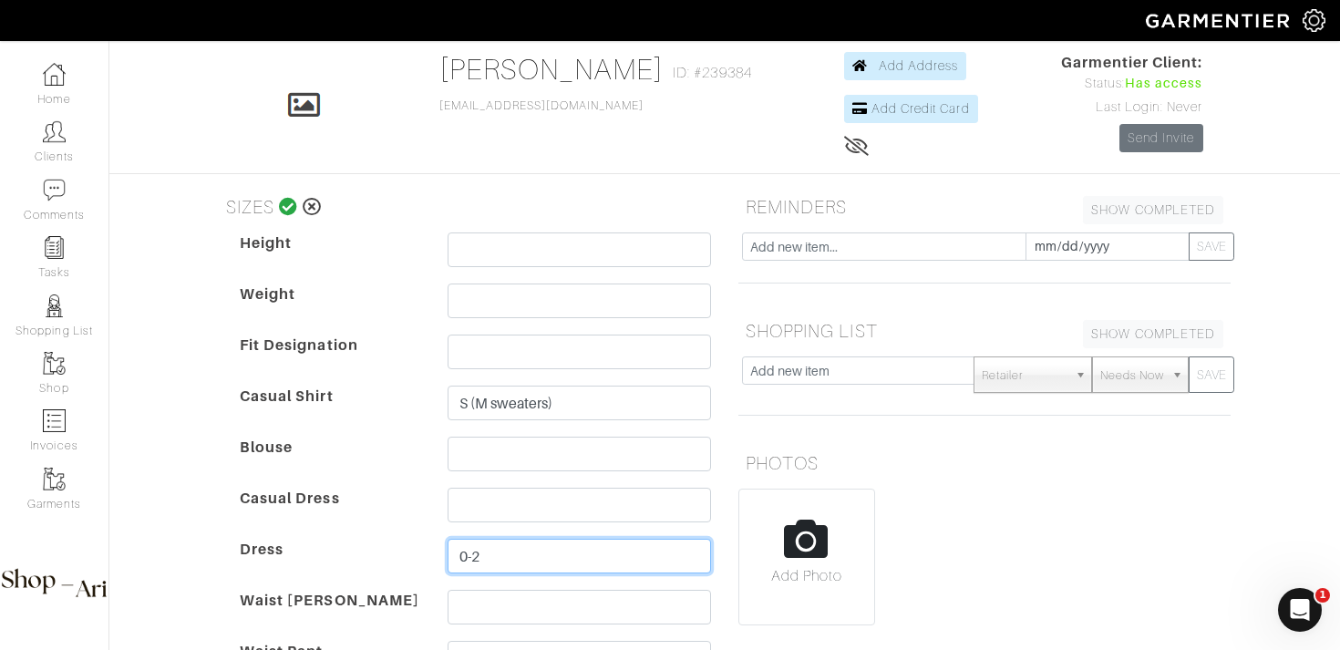
type input "0-2"
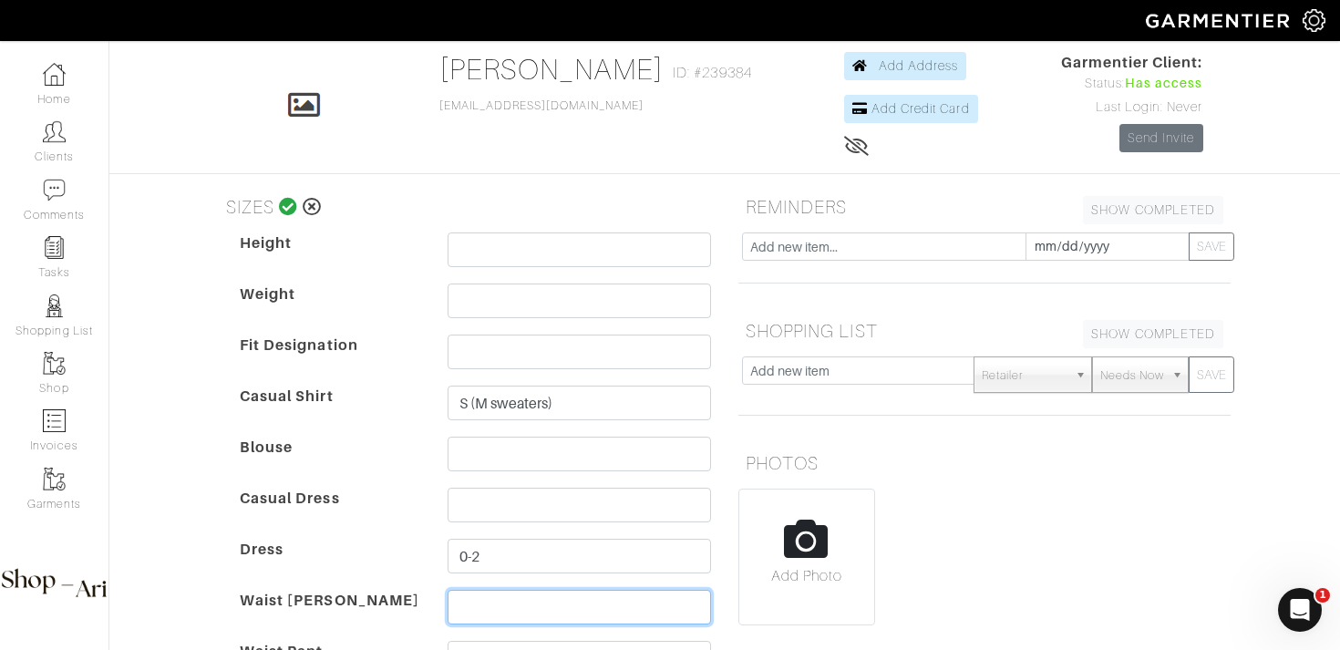
click at [478, 602] on input "text" at bounding box center [578, 607] width 263 height 35
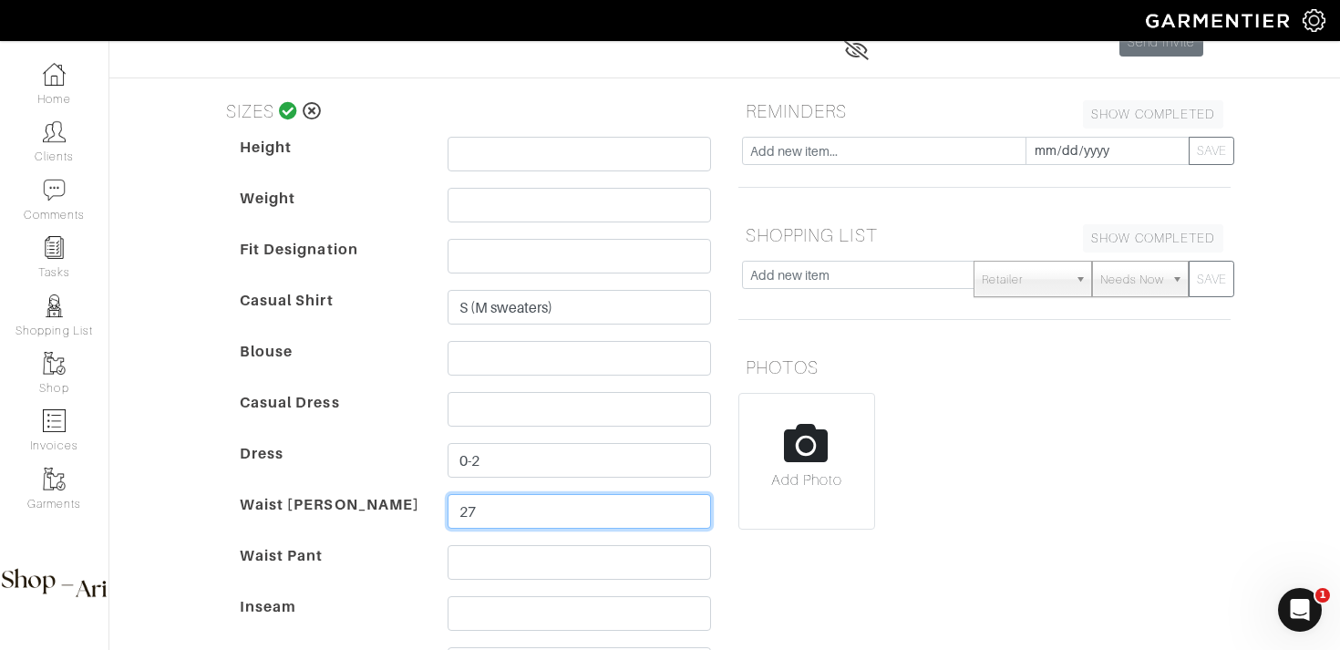
scroll to position [177, 0]
type input "27"
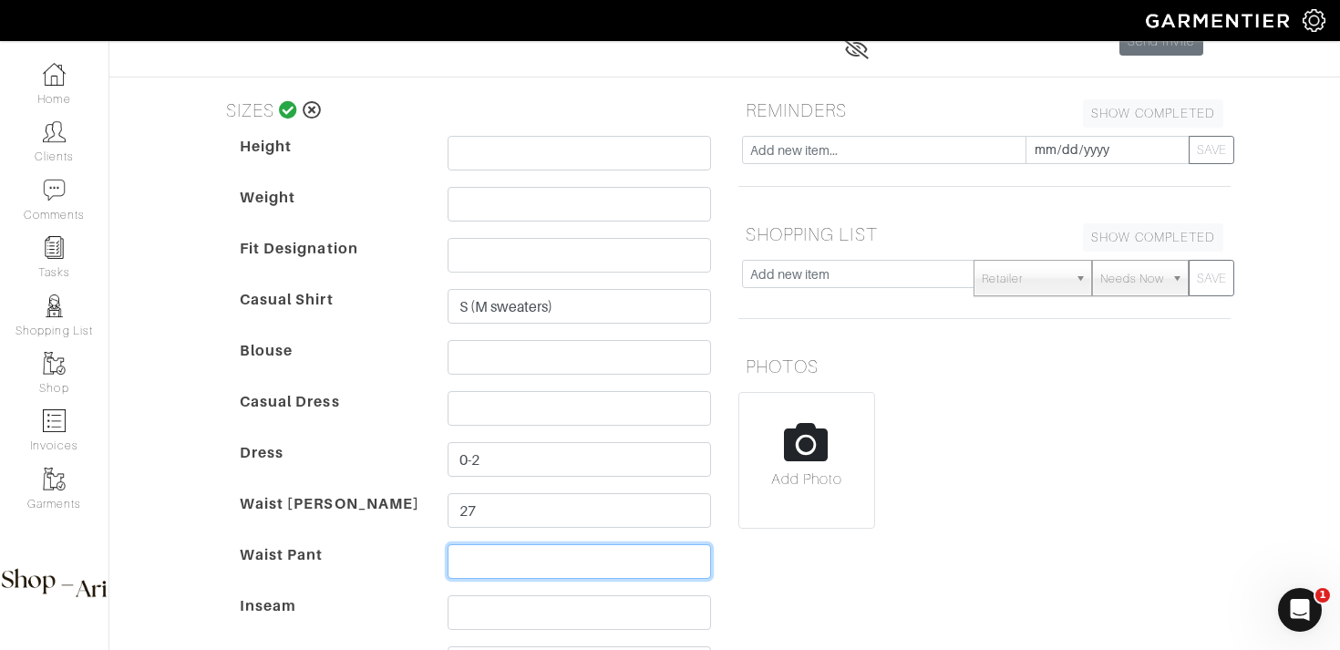
click at [473, 555] on input "text" at bounding box center [578, 561] width 263 height 35
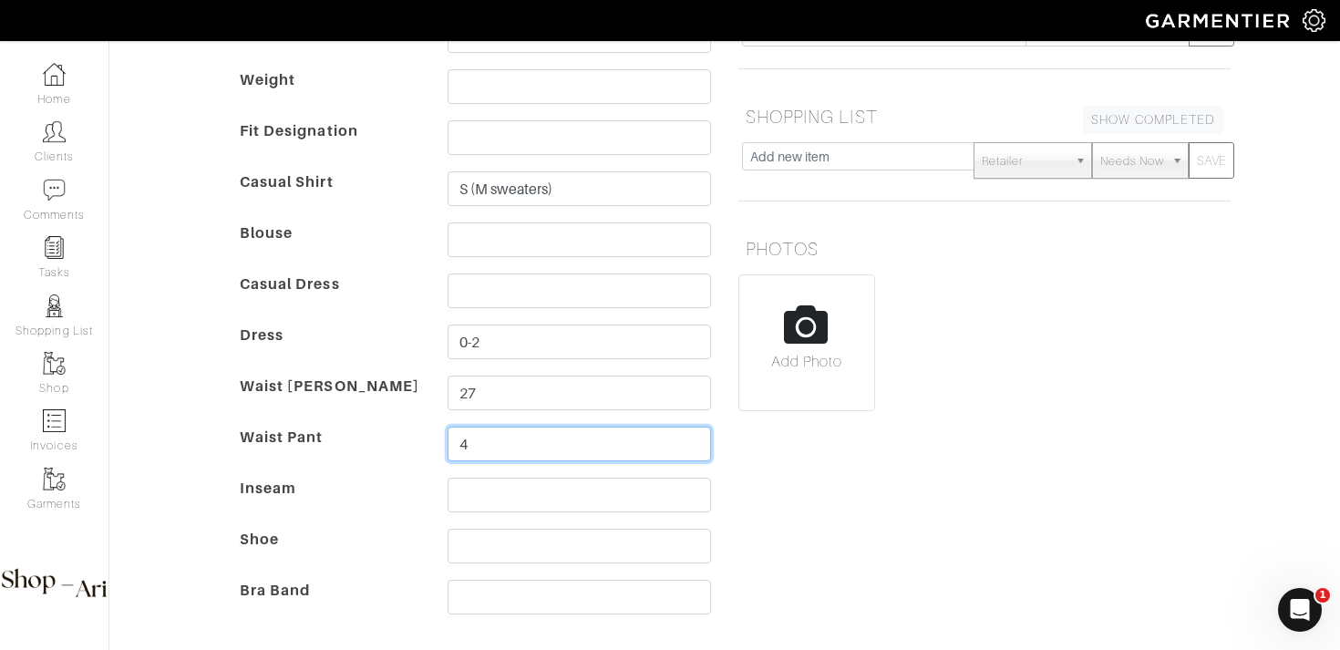
scroll to position [298, 0]
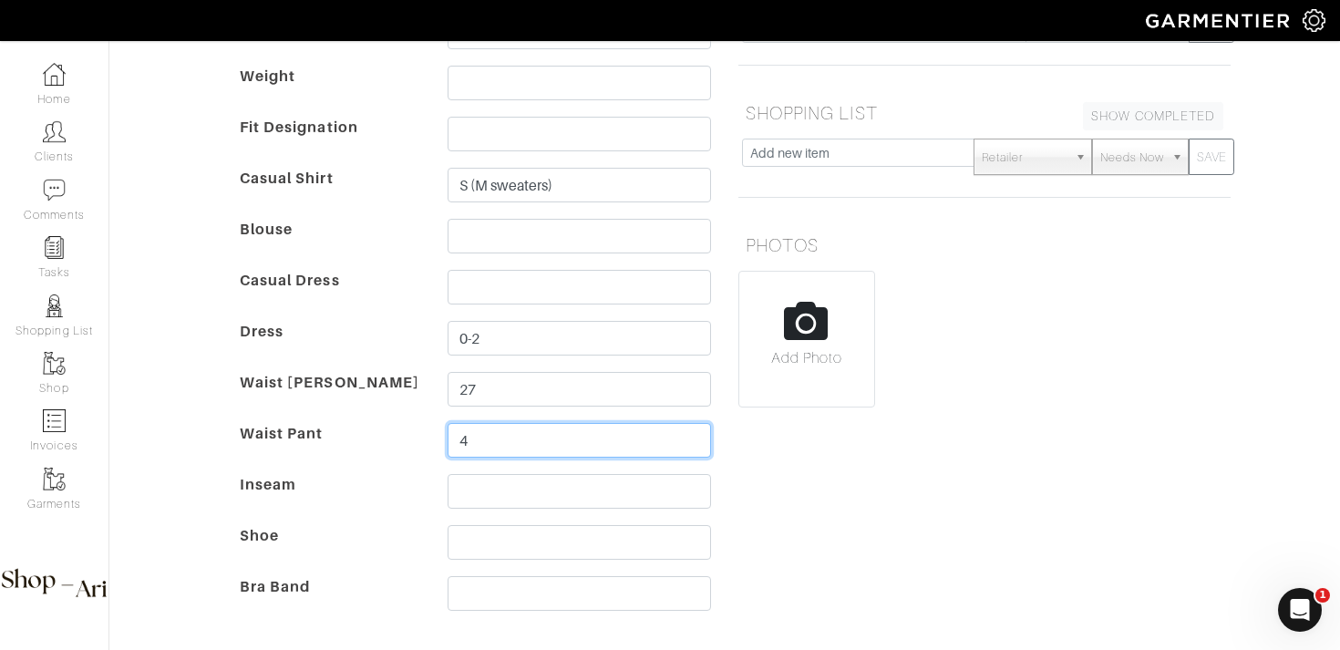
type input "4"
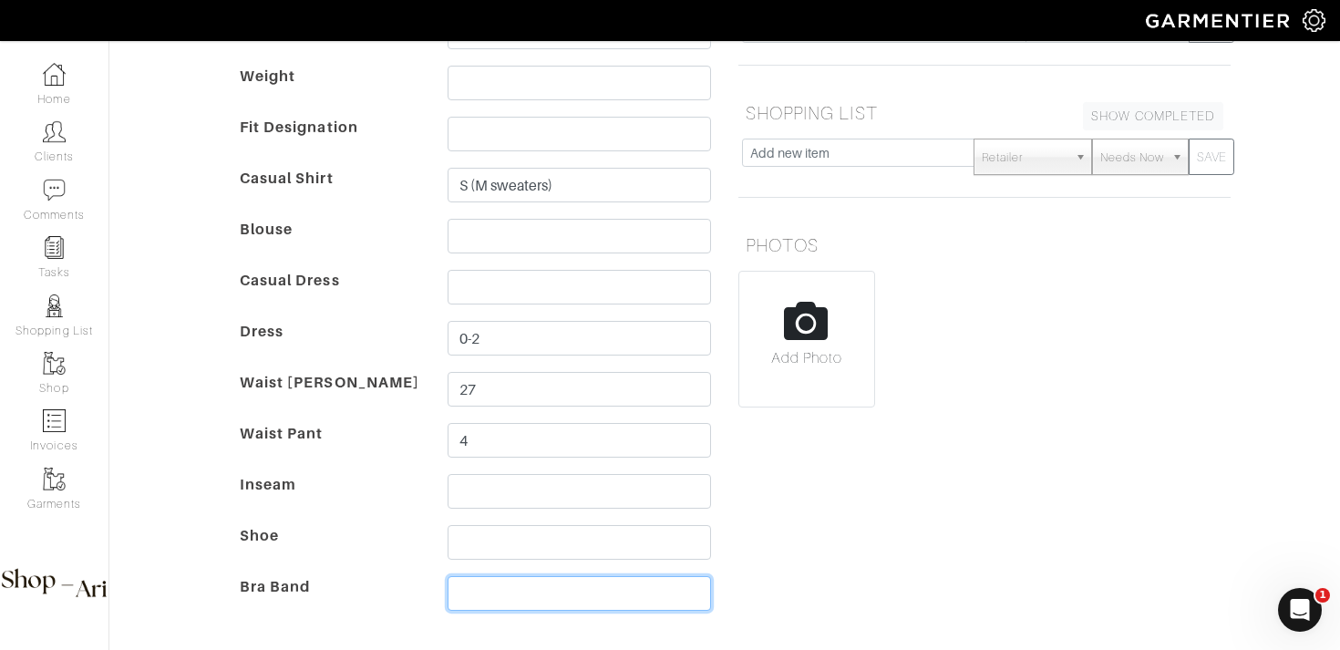
click at [470, 594] on input "text" at bounding box center [578, 593] width 263 height 35
type input "32a"
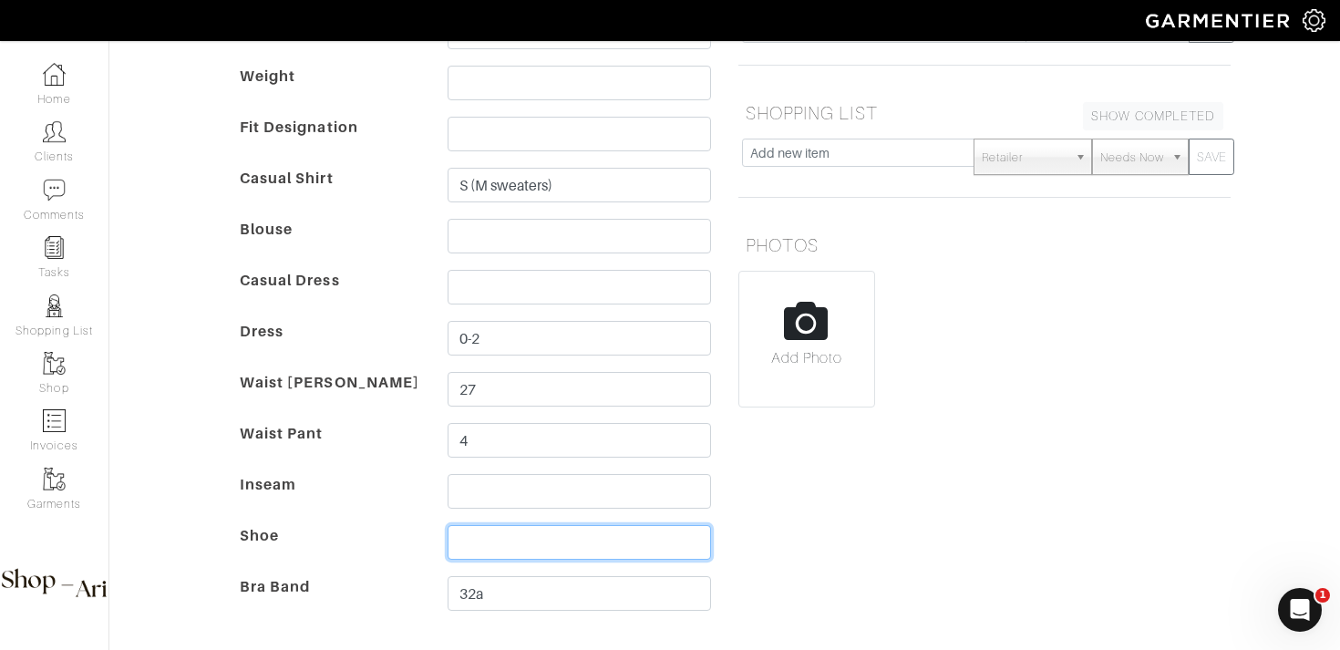
click at [486, 532] on input "text" at bounding box center [578, 542] width 263 height 35
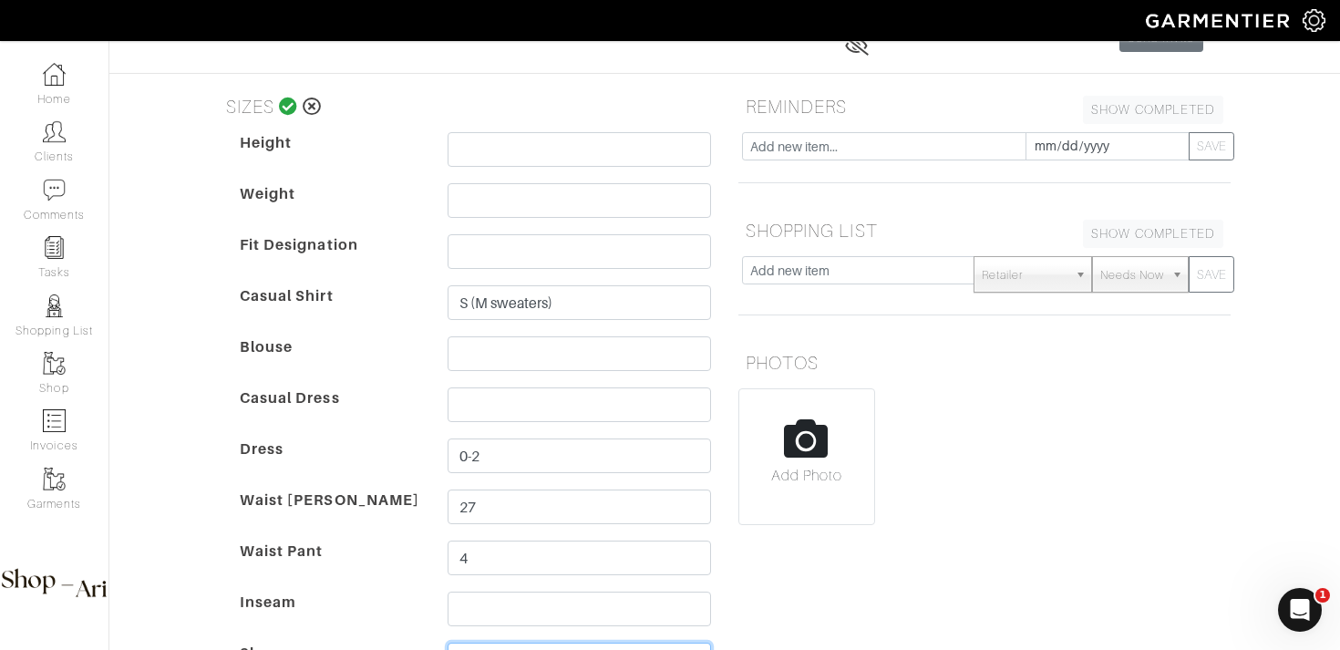
scroll to position [145, 0]
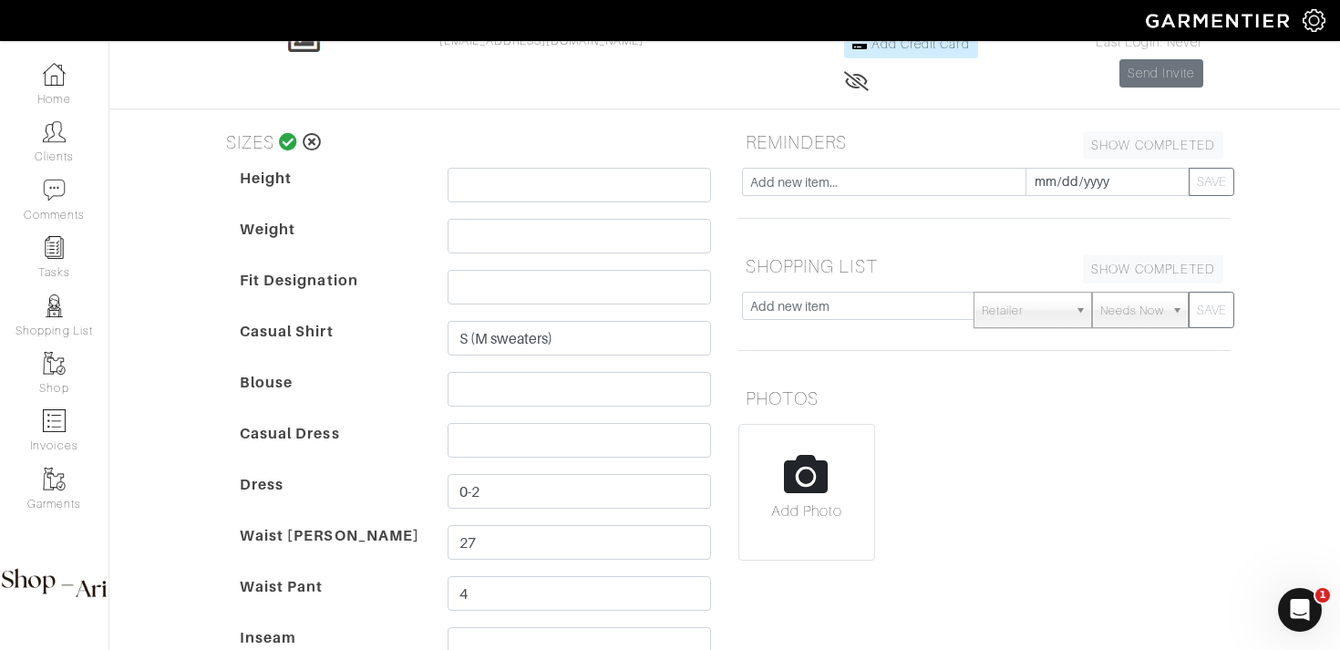
type input "9"
click at [287, 138] on icon at bounding box center [288, 142] width 19 height 18
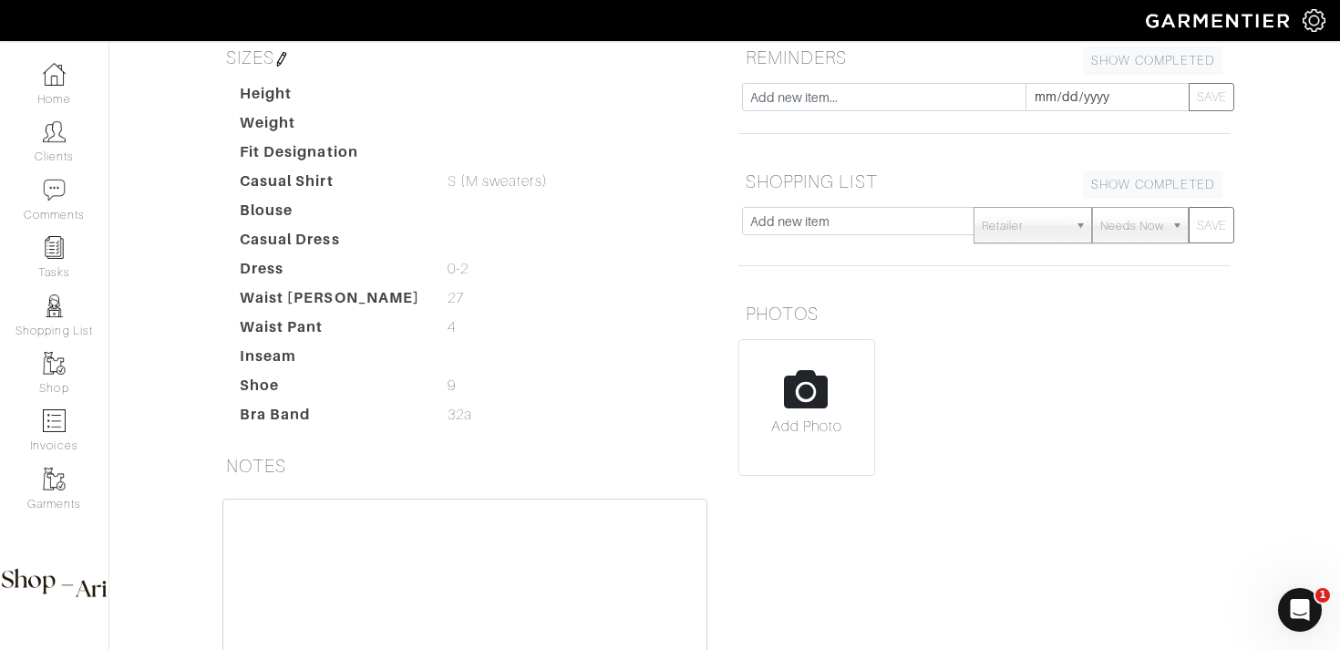
scroll to position [233, 0]
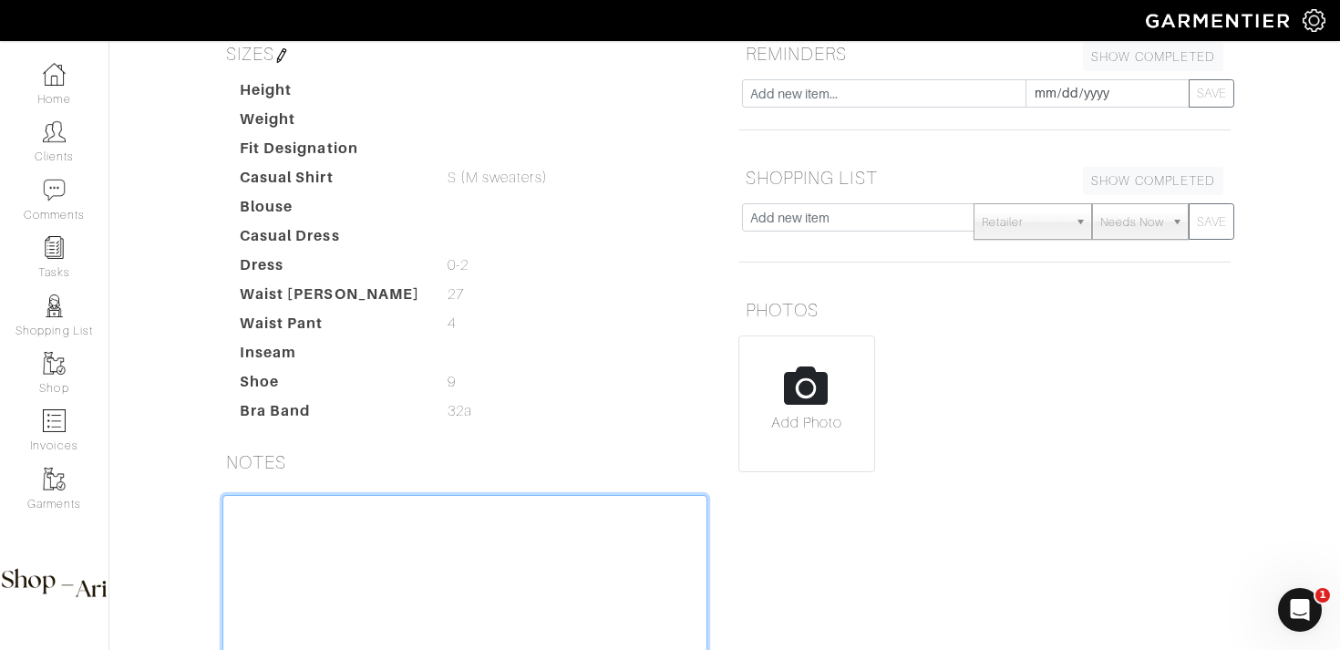
click at [331, 551] on textarea at bounding box center [464, 610] width 485 height 231
type textarea "f"
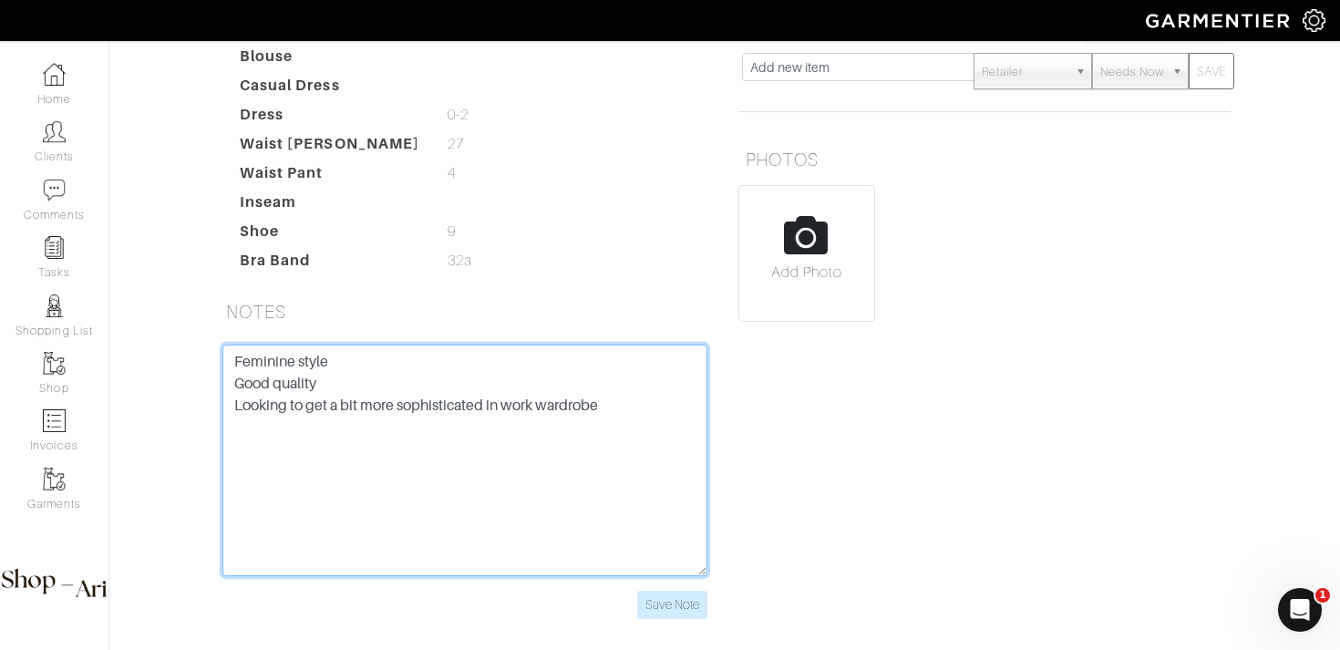
scroll to position [411, 0]
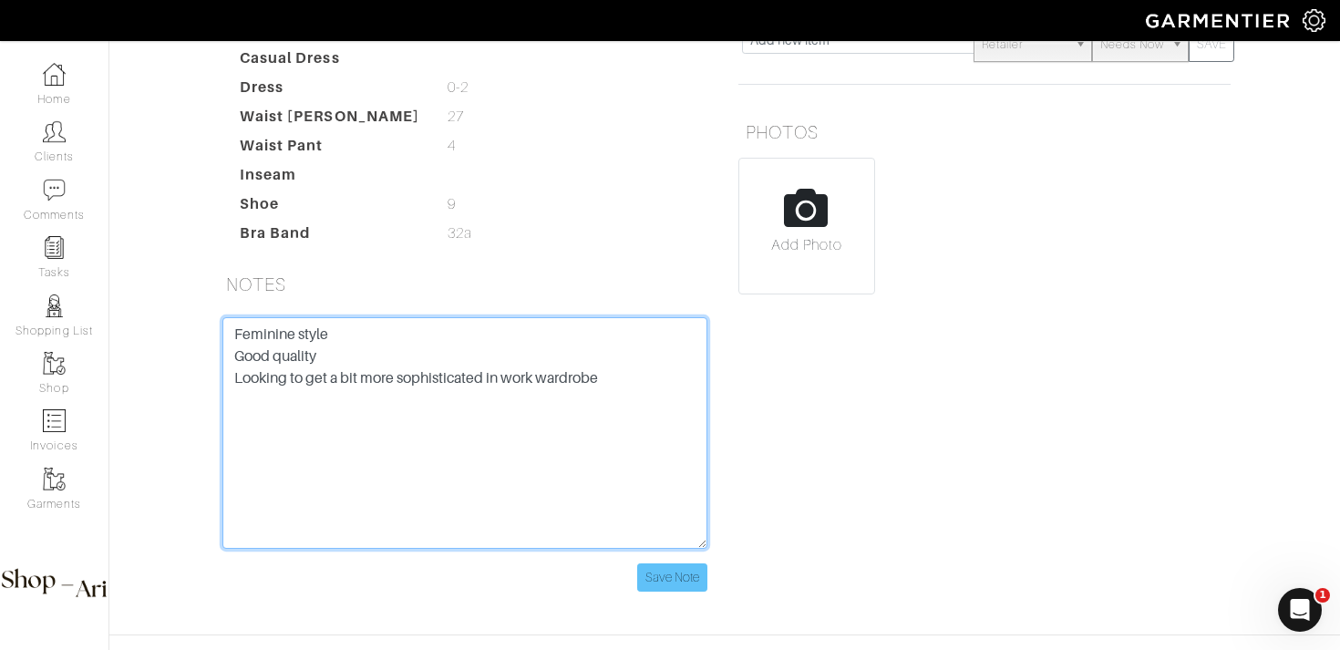
type textarea "Feminine style Good quality Looking to get a bit more sophisticated in work war…"
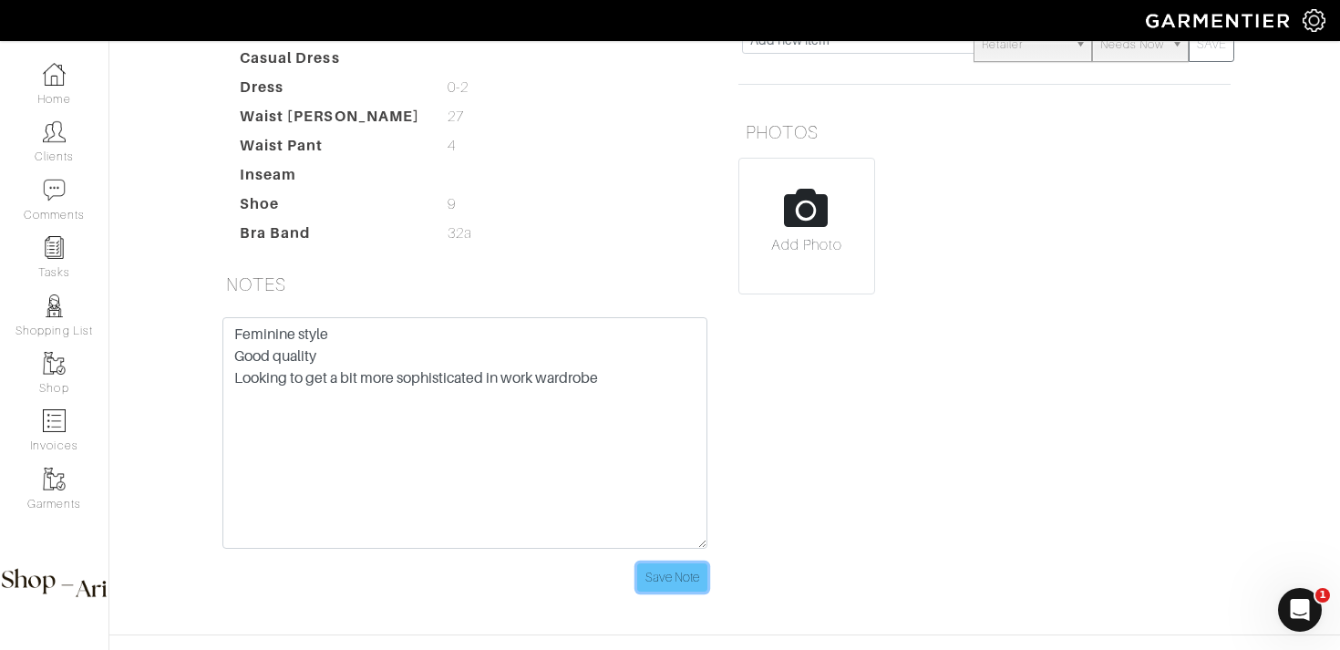
click at [676, 575] on input "Save Note" at bounding box center [672, 577] width 70 height 28
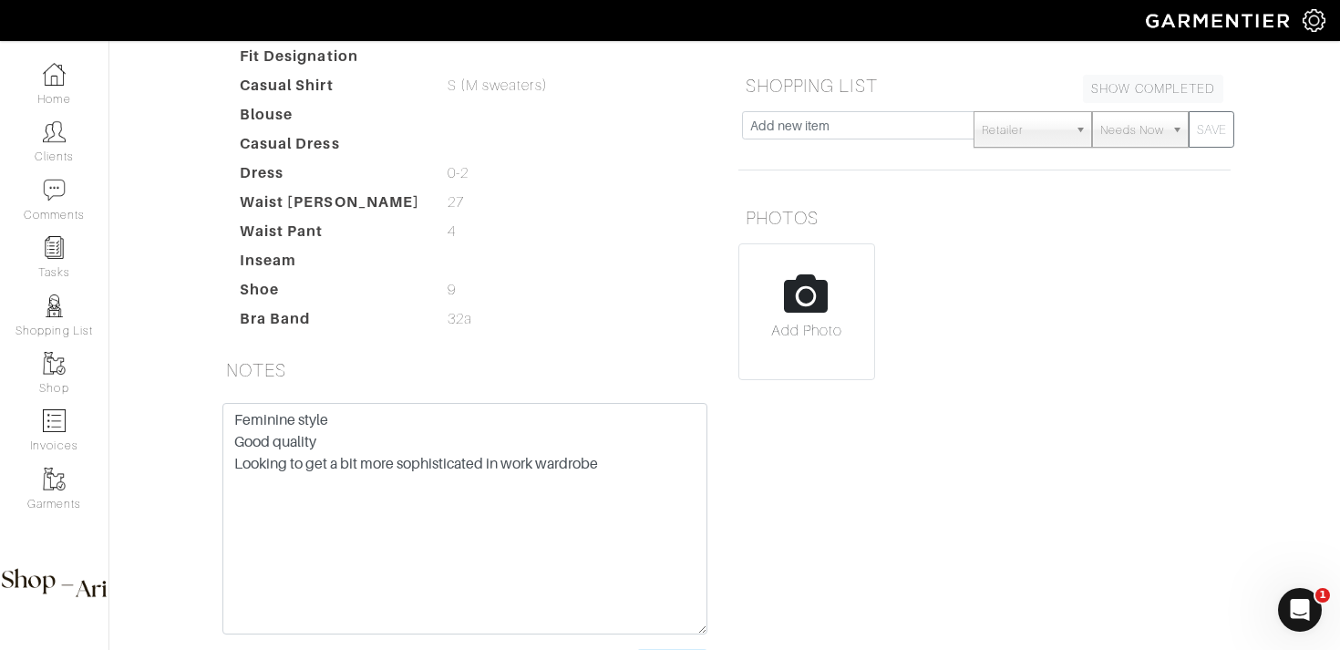
scroll to position [0, 0]
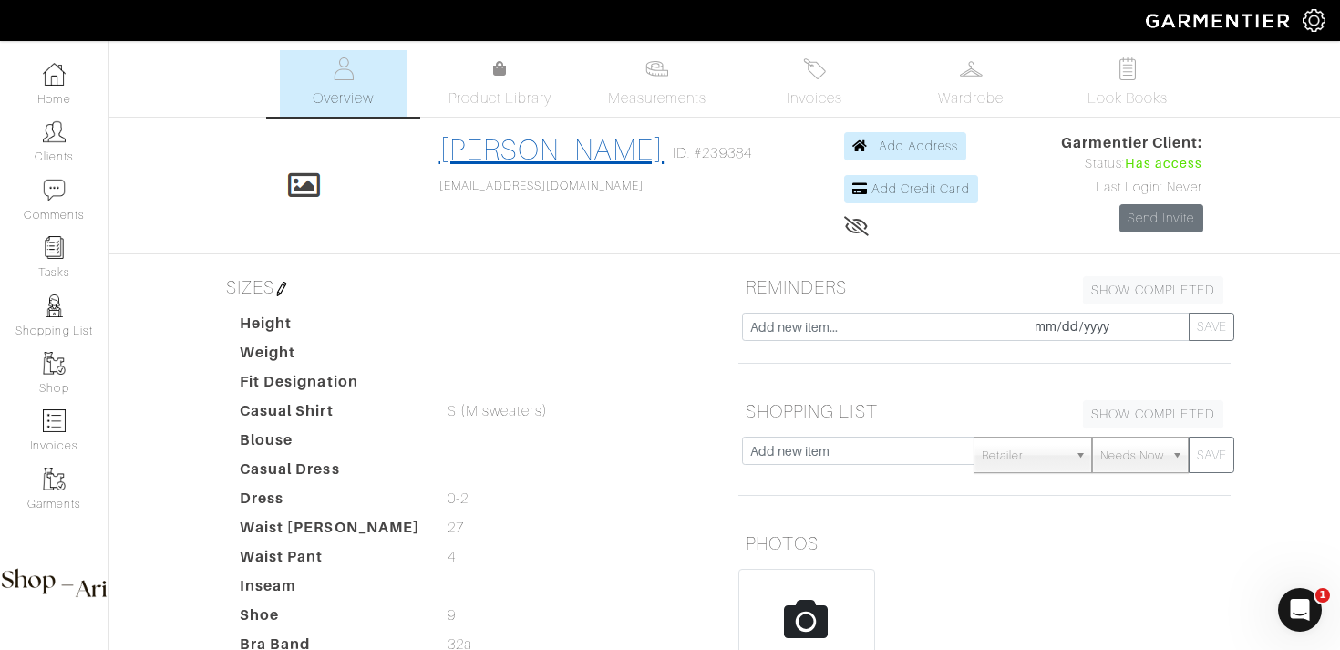
click at [626, 149] on link "[PERSON_NAME]" at bounding box center [551, 149] width 225 height 33
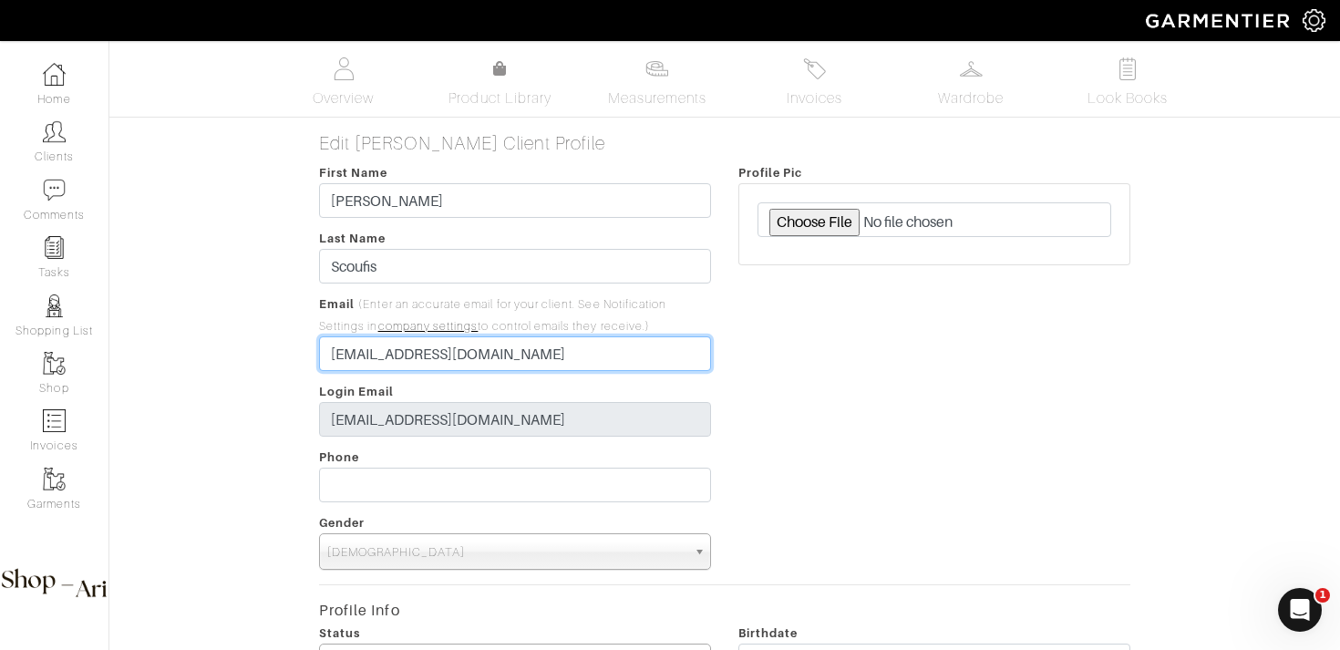
drag, startPoint x: 427, startPoint y: 355, endPoint x: 338, endPoint y: 353, distance: 88.4
click at [338, 353] on input "cs@cs.com" at bounding box center [515, 353] width 392 height 35
type input "[EMAIL_ADDRESS][DOMAIN_NAME]"
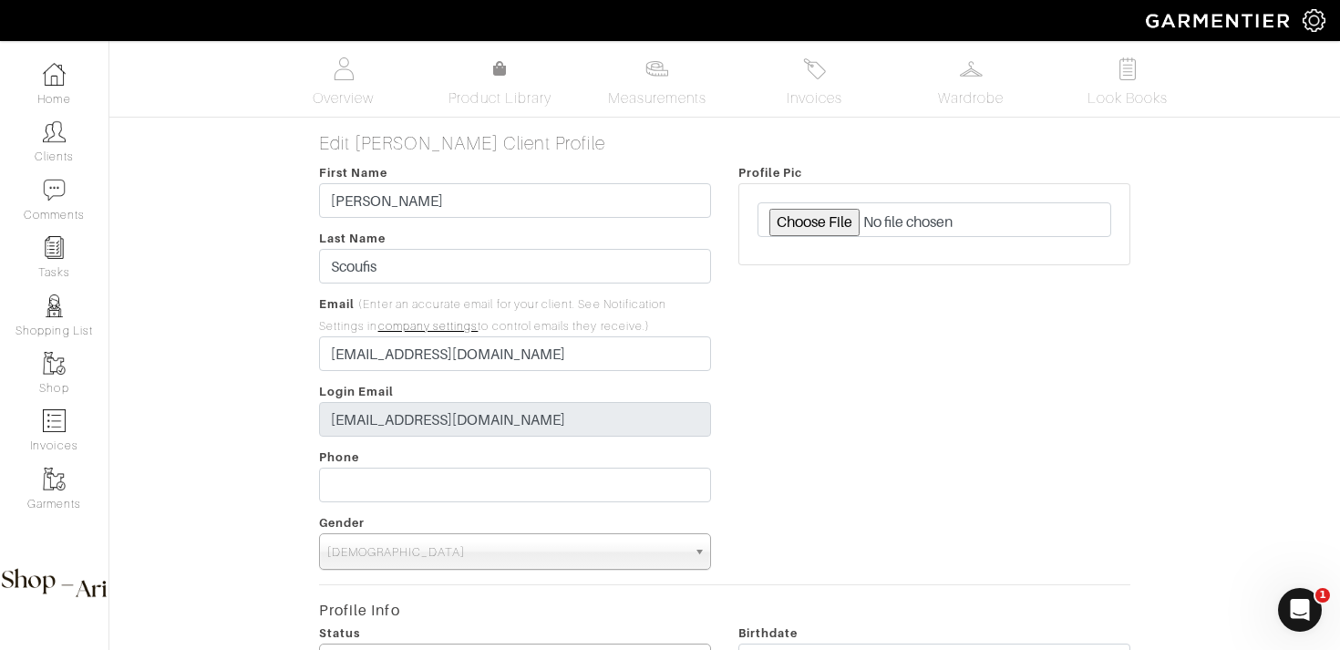
click at [767, 450] on div "Profile Pic" at bounding box center [934, 365] width 419 height 408
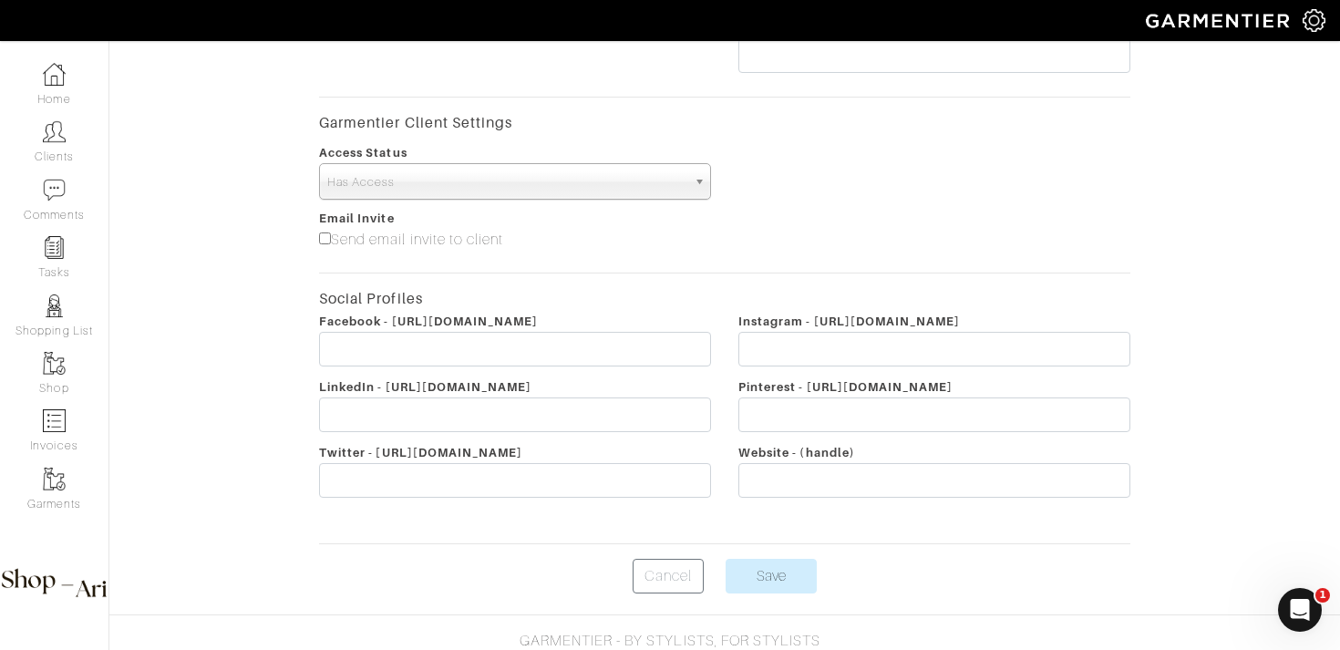
scroll to position [826, 0]
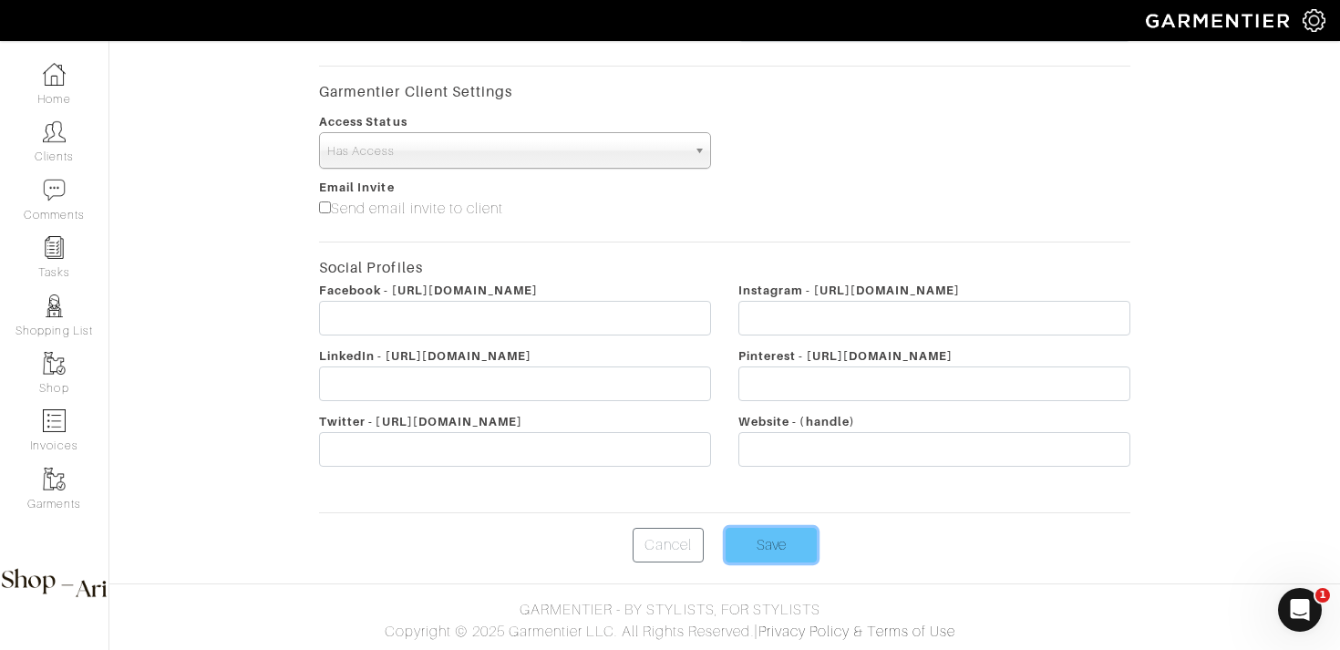
click at [774, 534] on input "Save" at bounding box center [770, 545] width 91 height 35
